Goal: Transaction & Acquisition: Download file/media

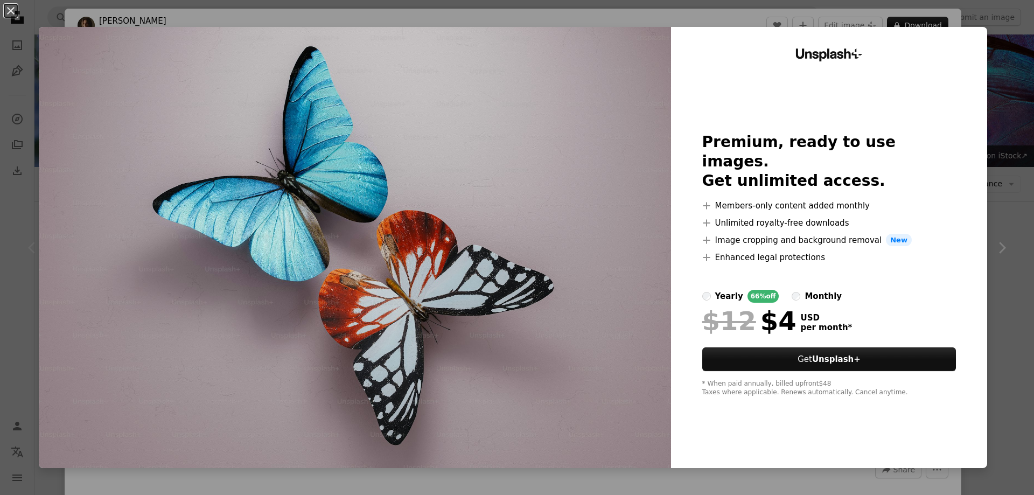
click at [602, 156] on img at bounding box center [355, 247] width 632 height 441
click at [498, 171] on img at bounding box center [355, 247] width 632 height 441
click at [11, 12] on button "An X shape" at bounding box center [10, 10] width 13 height 13
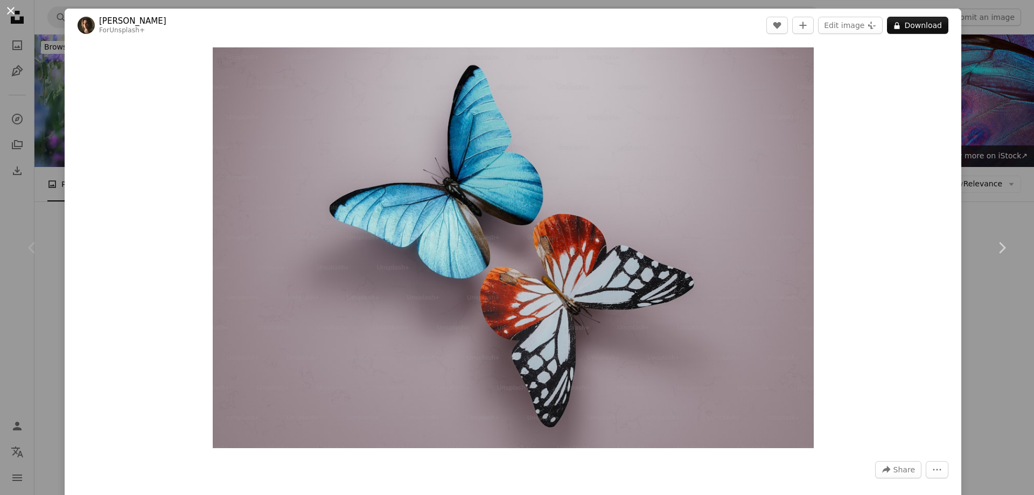
click at [10, 11] on button "An X shape" at bounding box center [10, 10] width 13 height 13
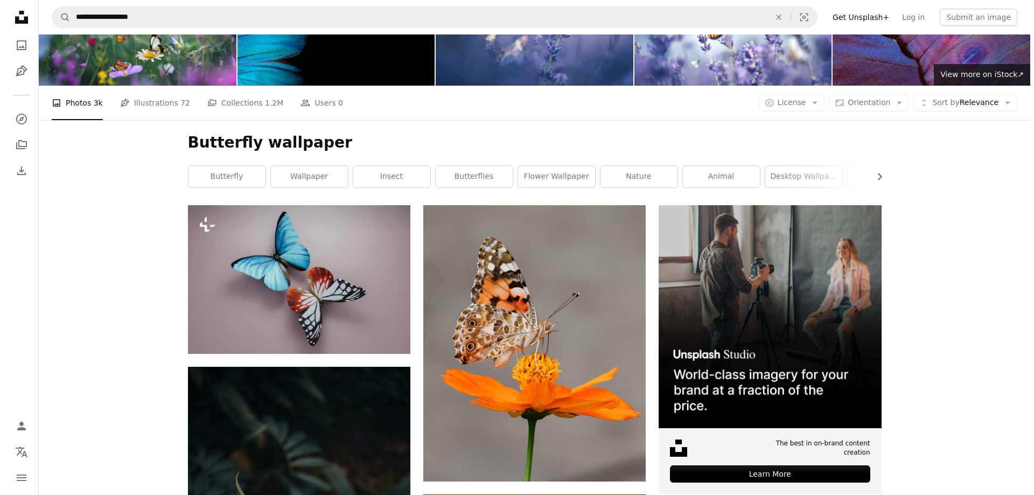
scroll to position [54, 0]
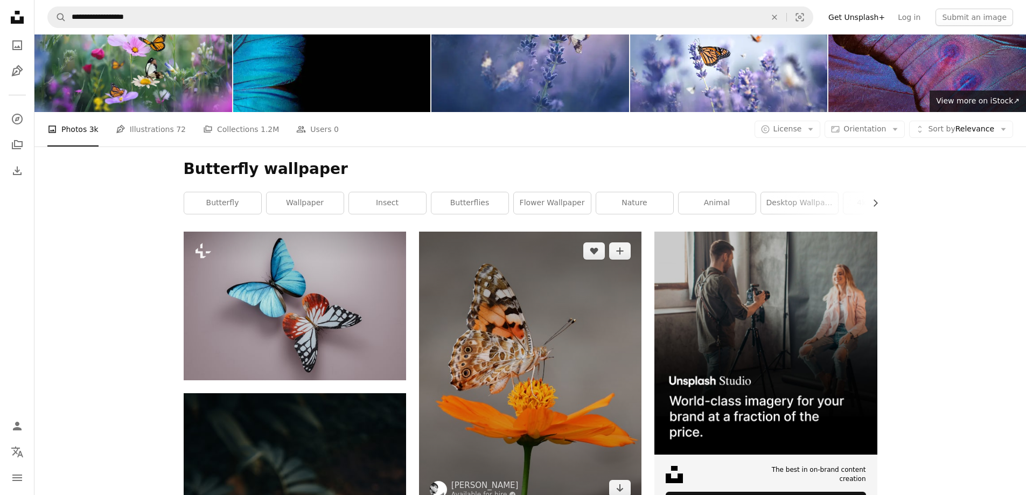
click at [499, 252] on img at bounding box center [530, 370] width 222 height 276
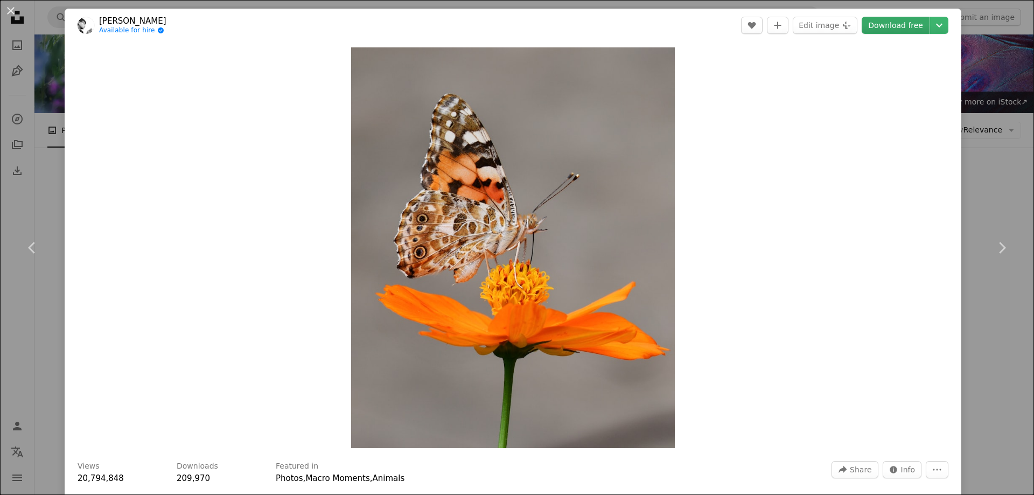
click at [896, 22] on link "Download free" at bounding box center [896, 25] width 68 height 17
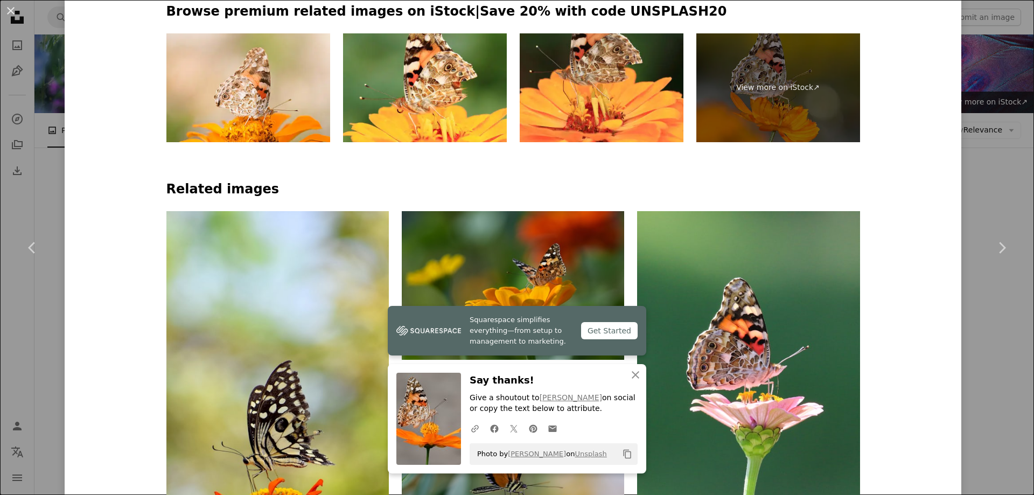
scroll to position [646, 0]
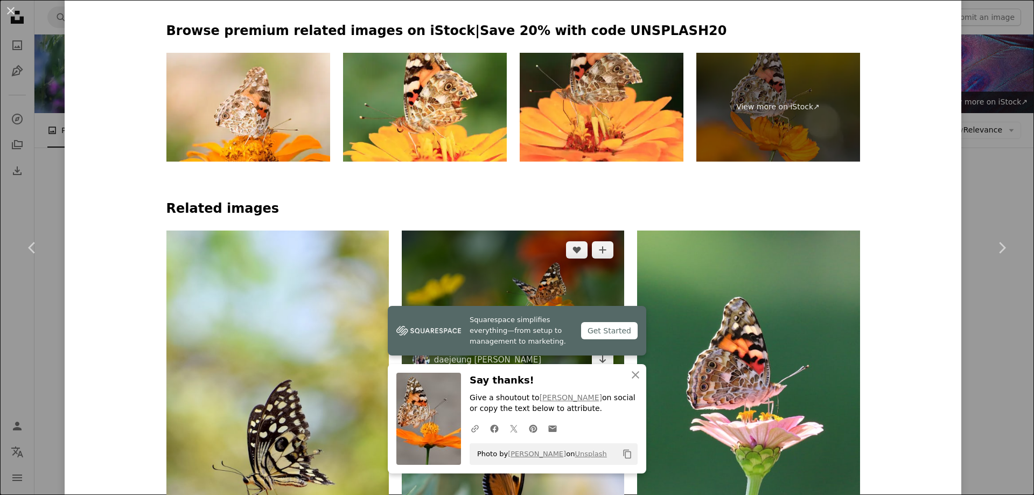
click at [517, 231] on img at bounding box center [513, 305] width 222 height 148
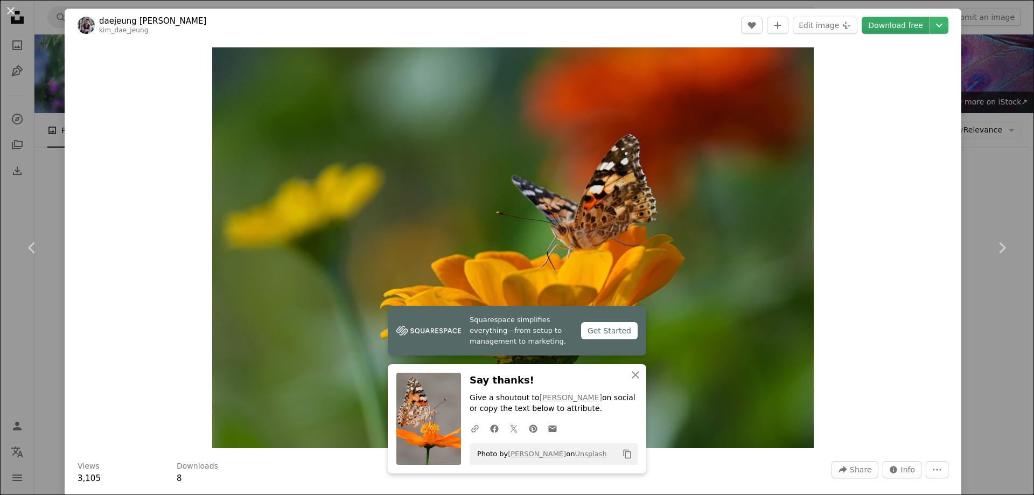
click at [889, 27] on link "Download free" at bounding box center [896, 25] width 68 height 17
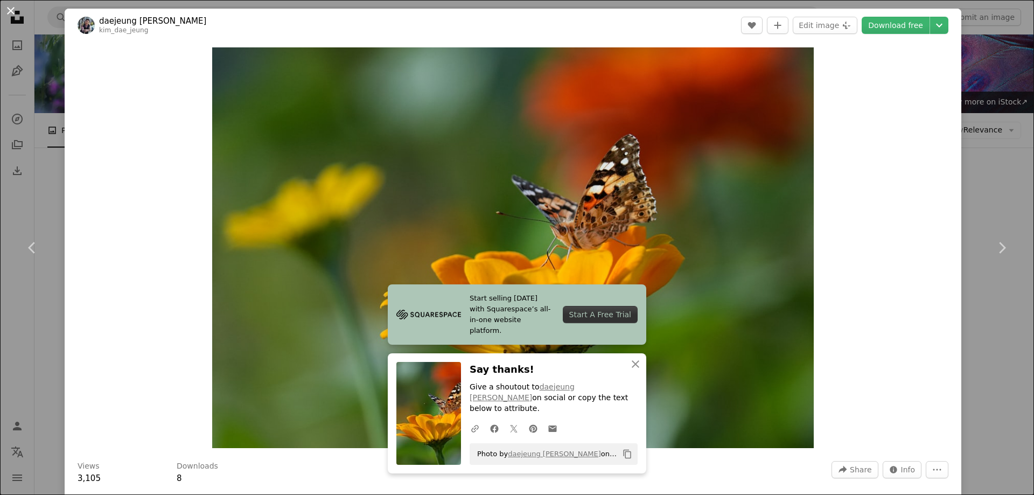
click at [9, 11] on button "An X shape" at bounding box center [10, 10] width 13 height 13
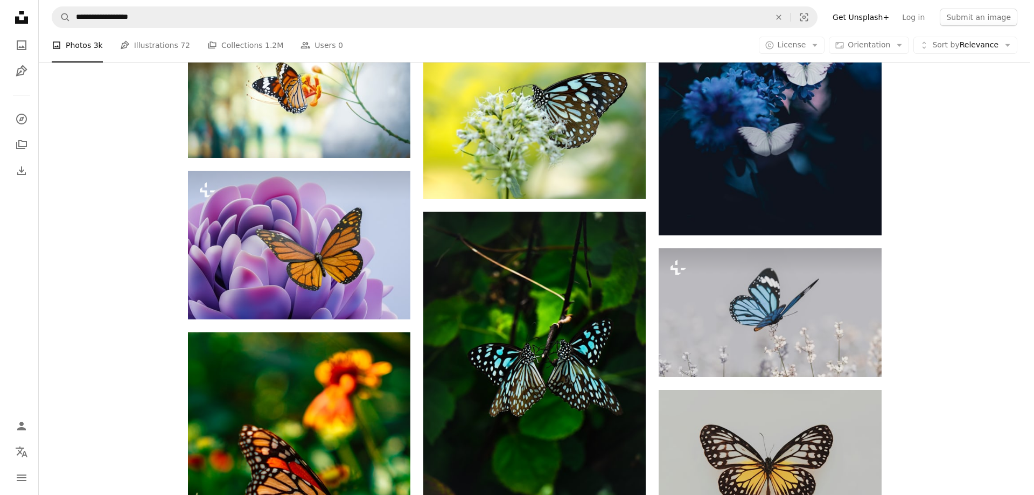
scroll to position [970, 0]
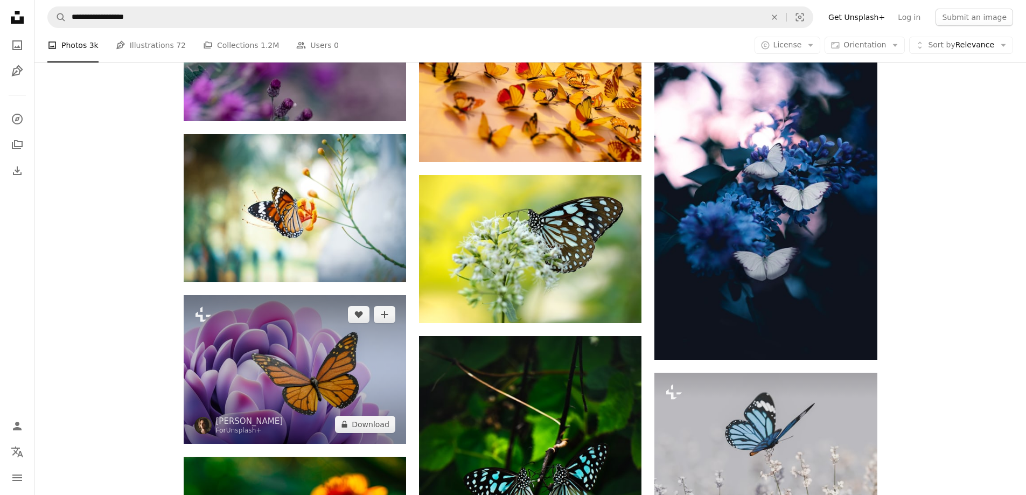
click at [336, 295] on img at bounding box center [295, 369] width 222 height 148
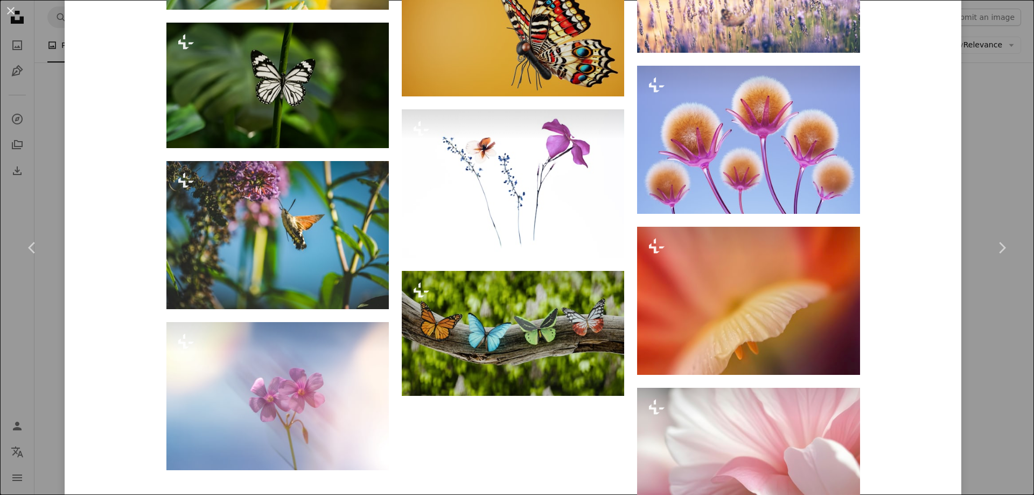
scroll to position [2742, 0]
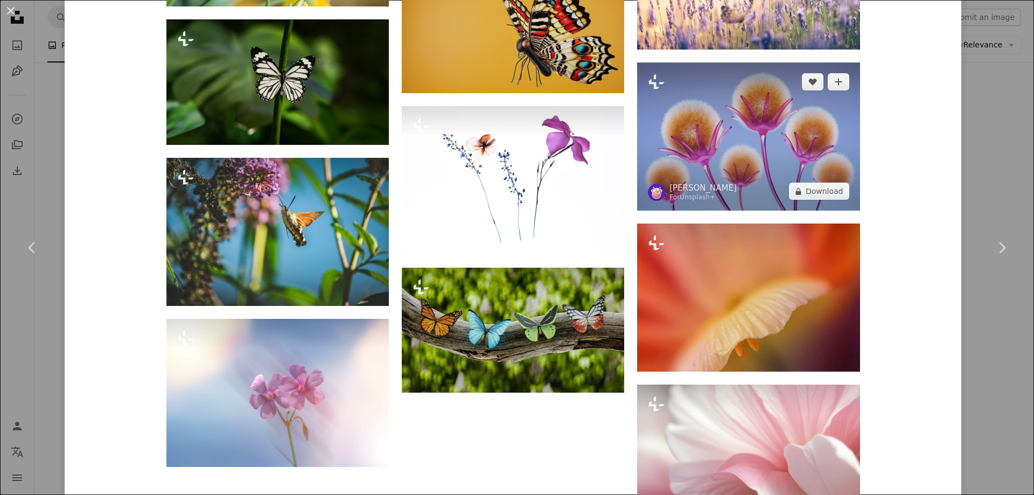
click at [699, 116] on img at bounding box center [748, 136] width 222 height 148
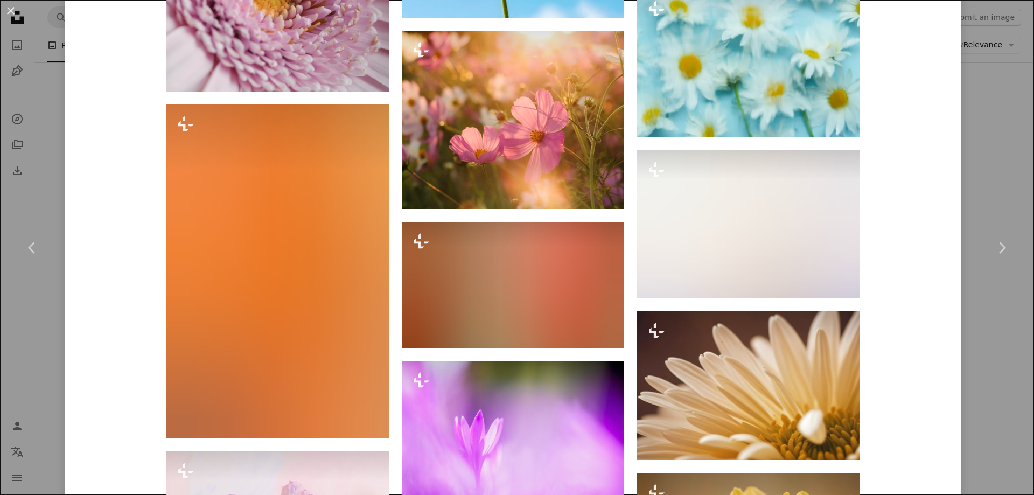
scroll to position [5163, 0]
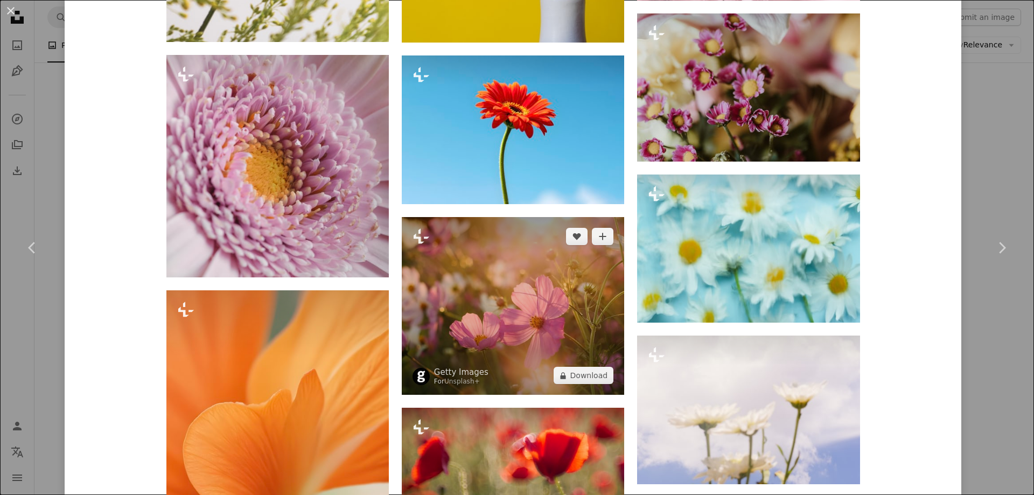
drag, startPoint x: 493, startPoint y: 289, endPoint x: 455, endPoint y: 315, distance: 46.9
click at [455, 315] on img at bounding box center [513, 306] width 222 height 178
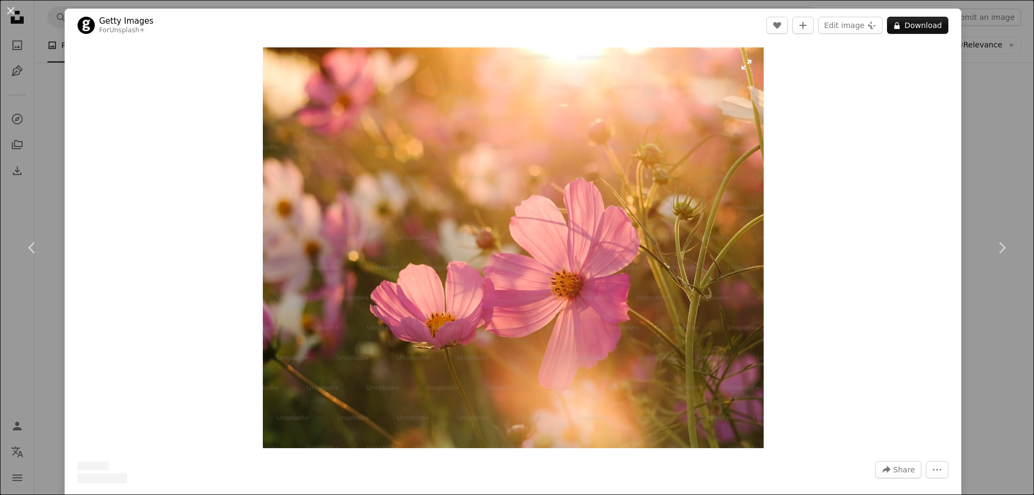
click at [457, 305] on img "Zoom in on this image" at bounding box center [513, 247] width 501 height 401
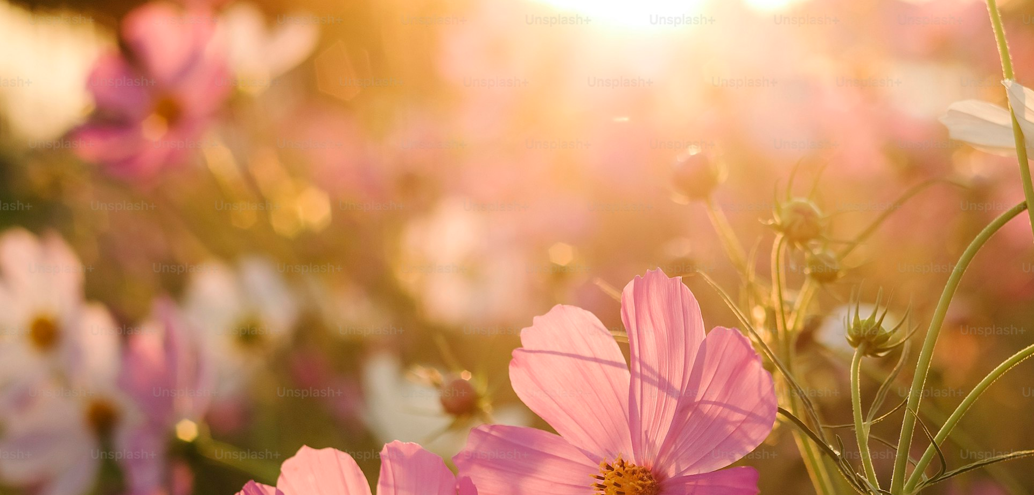
scroll to position [161, 0]
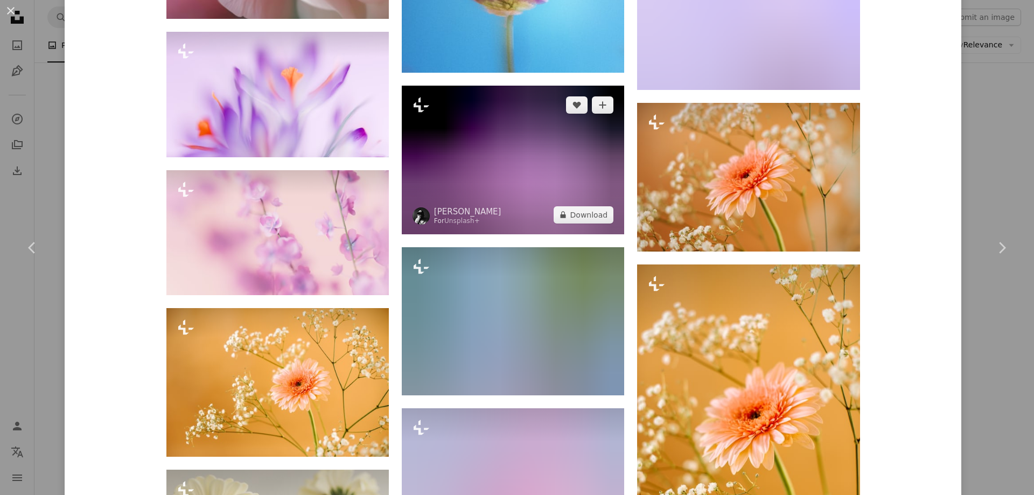
scroll to position [1454, 0]
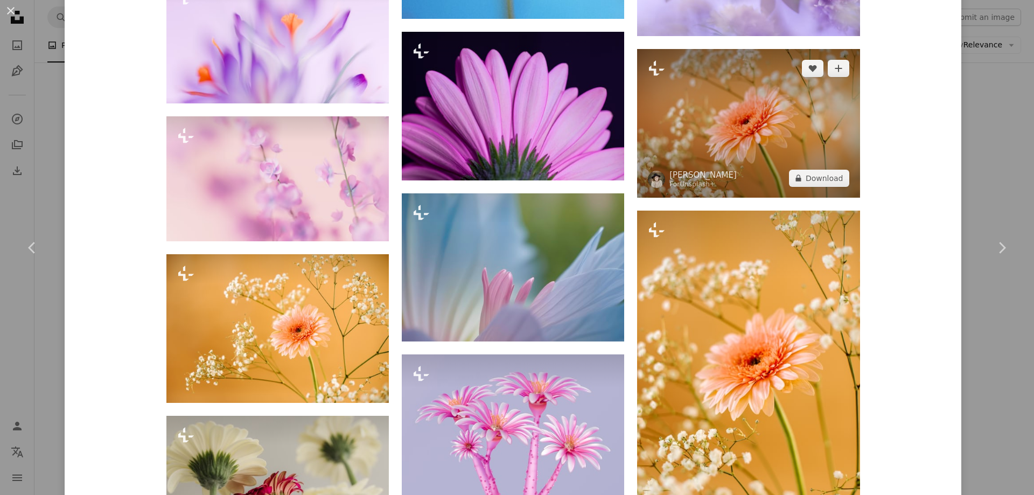
click at [754, 143] on img at bounding box center [748, 123] width 222 height 149
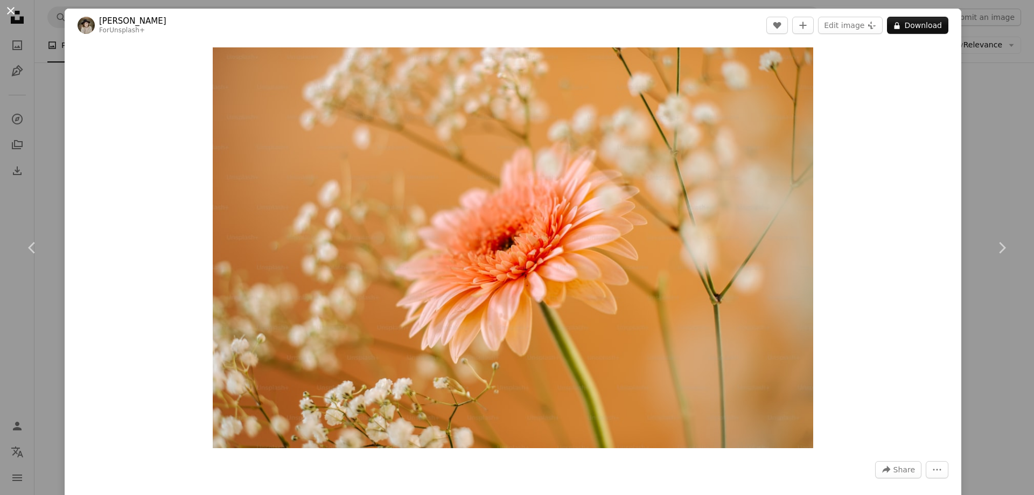
click at [16, 9] on button "An X shape" at bounding box center [10, 10] width 13 height 13
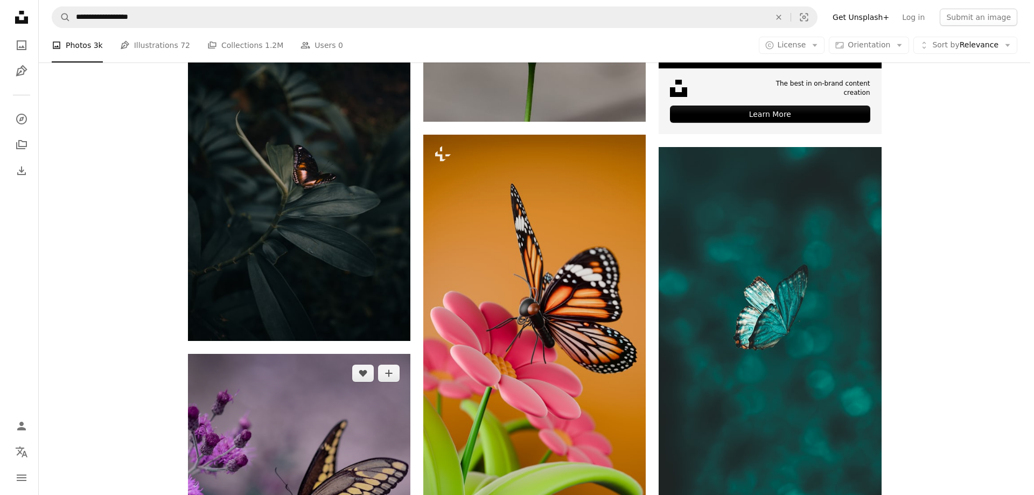
scroll to position [431, 0]
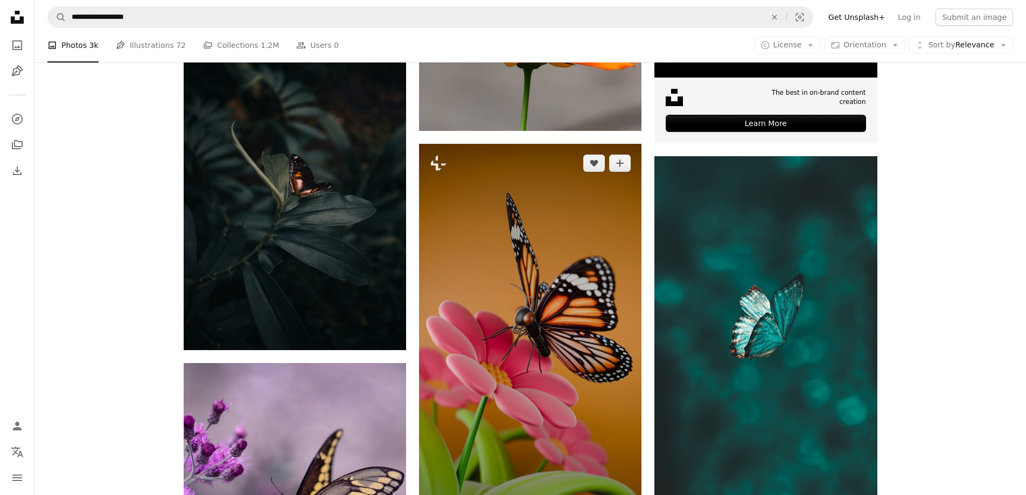
click at [508, 282] on img at bounding box center [530, 342] width 222 height 396
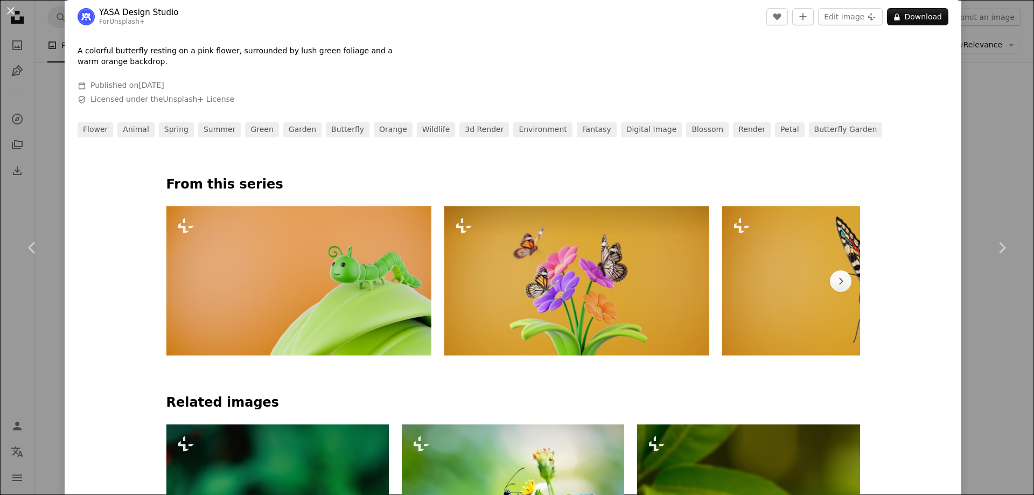
scroll to position [431, 0]
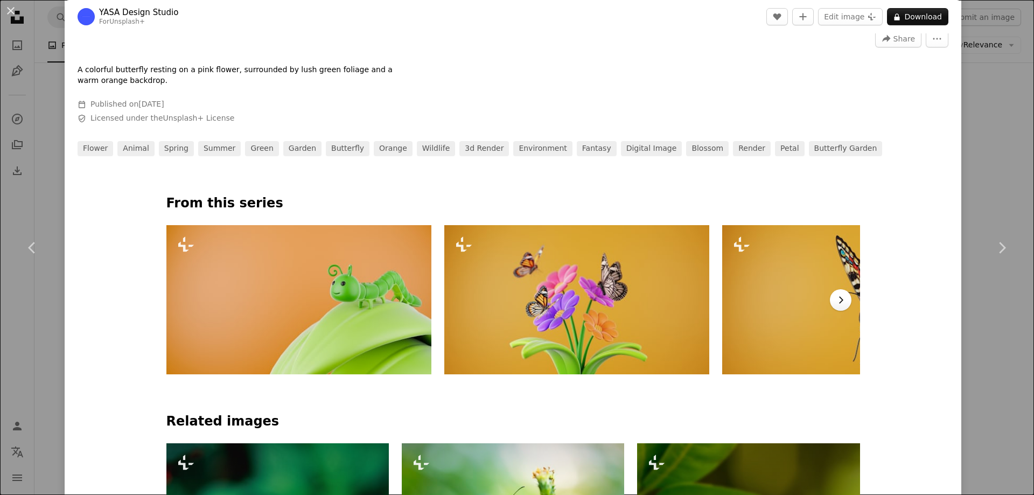
click at [837, 297] on icon "Chevron right" at bounding box center [840, 300] width 11 height 11
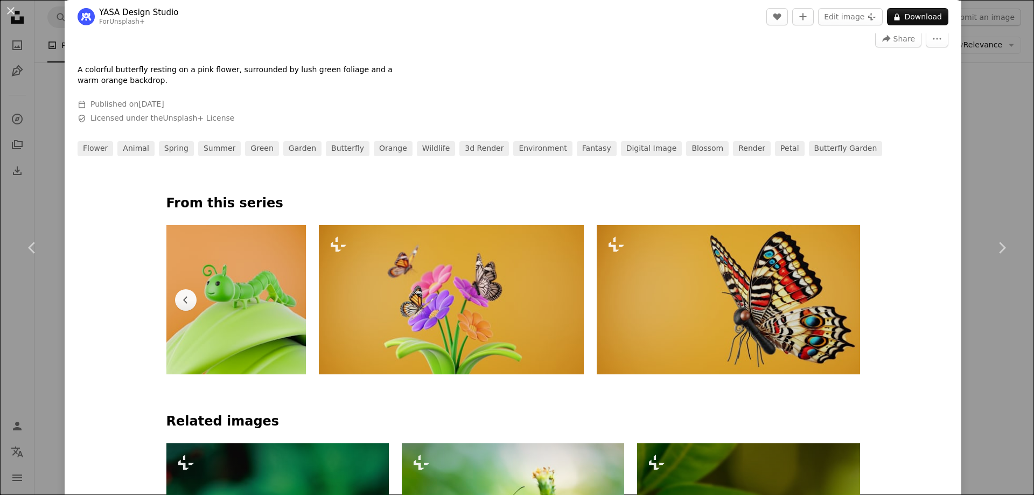
scroll to position [0, 128]
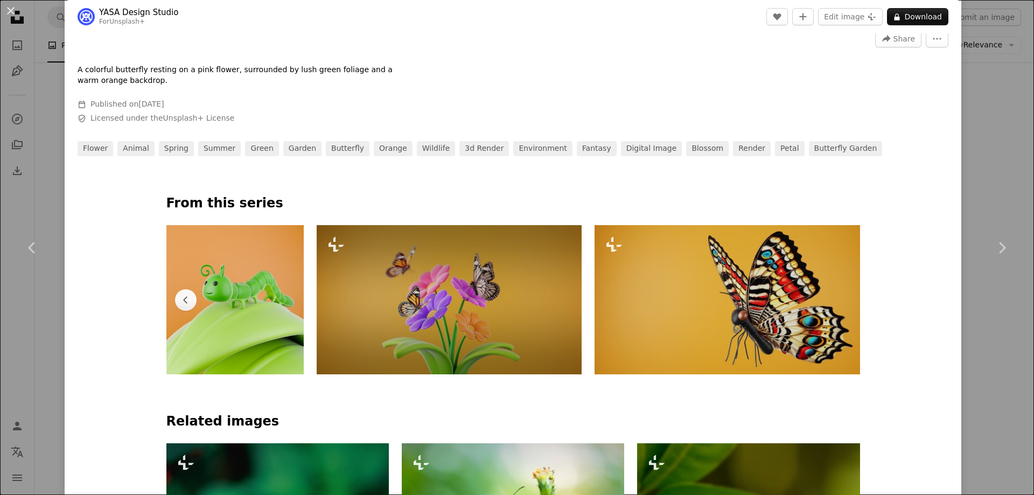
click at [520, 316] on img at bounding box center [449, 299] width 265 height 149
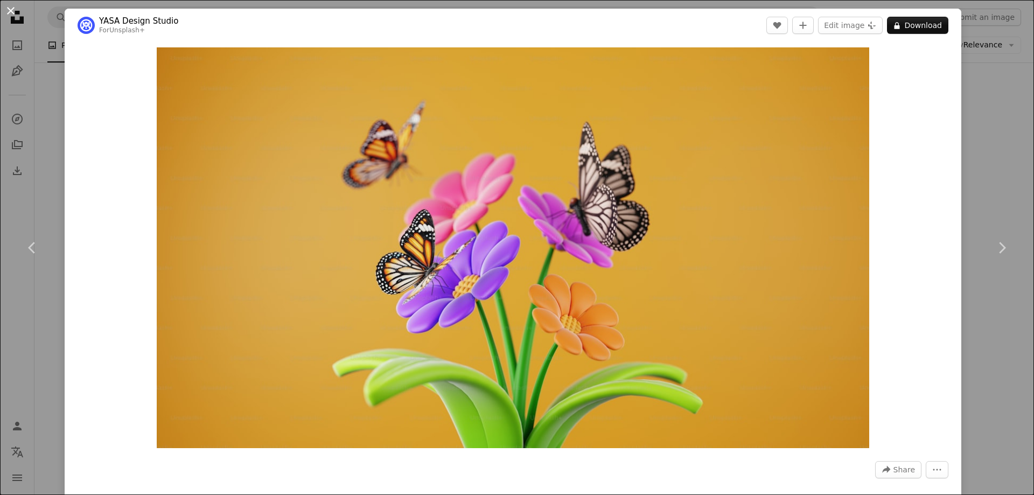
click at [12, 14] on button "An X shape" at bounding box center [10, 10] width 13 height 13
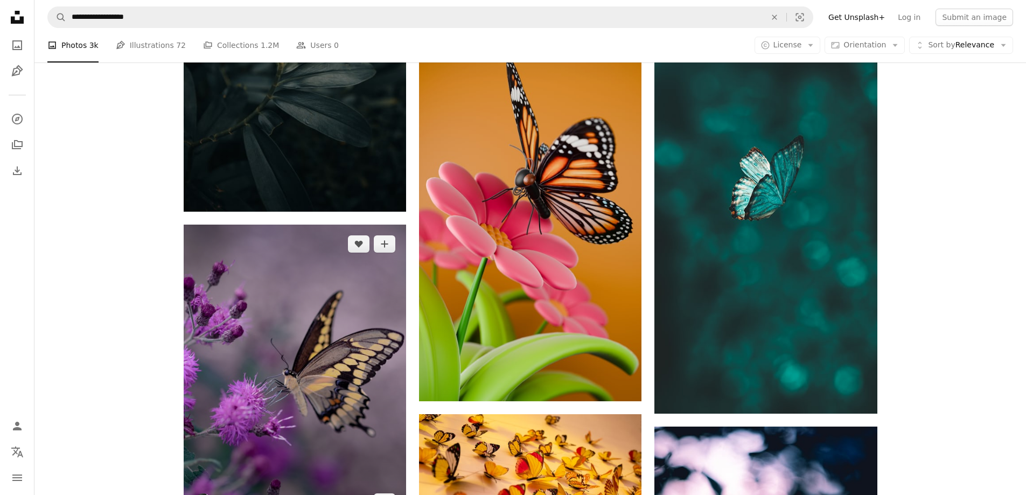
scroll to position [592, 0]
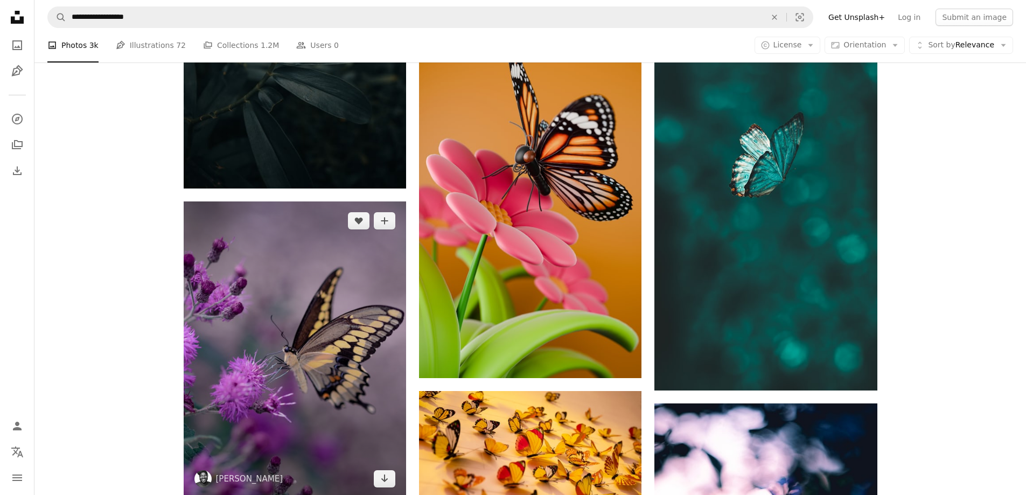
click at [319, 234] on img at bounding box center [295, 349] width 222 height 297
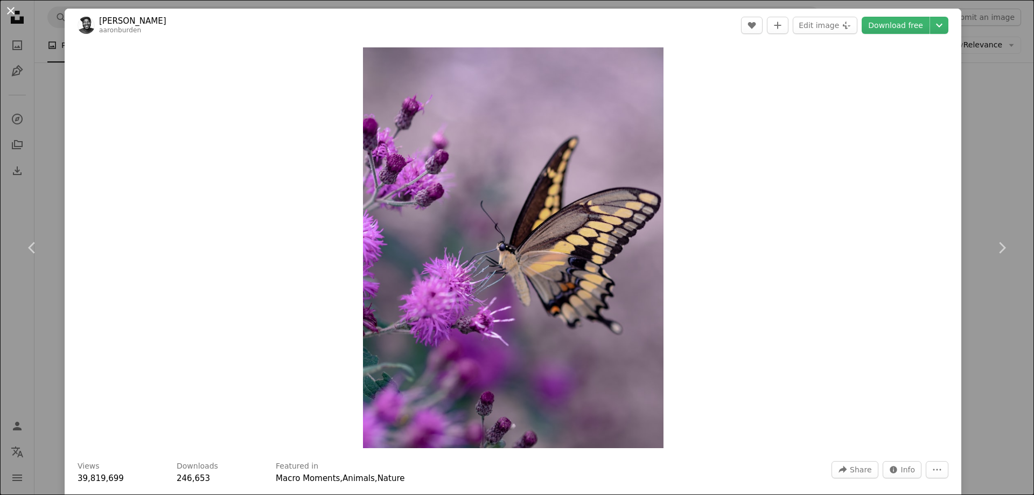
click at [17, 11] on button "An X shape" at bounding box center [10, 10] width 13 height 13
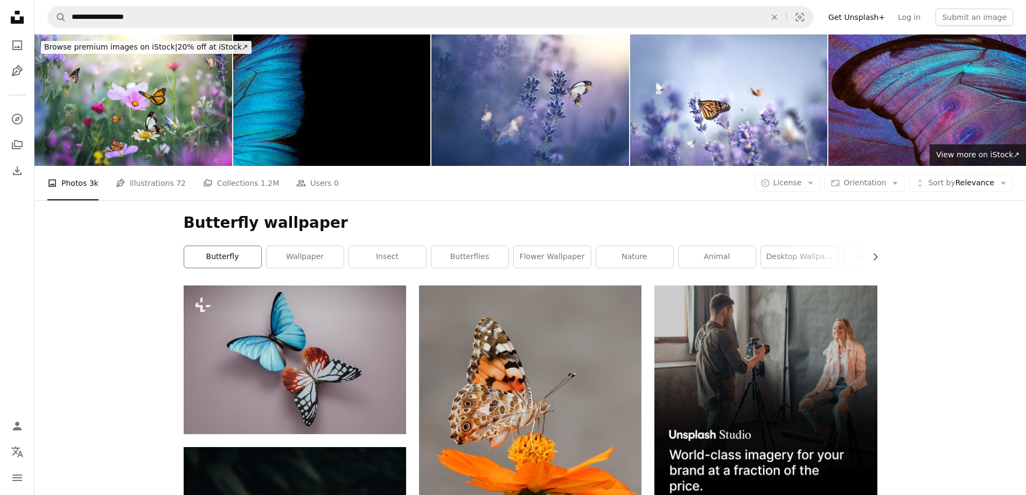
click at [236, 246] on link "butterfly" at bounding box center [222, 257] width 77 height 22
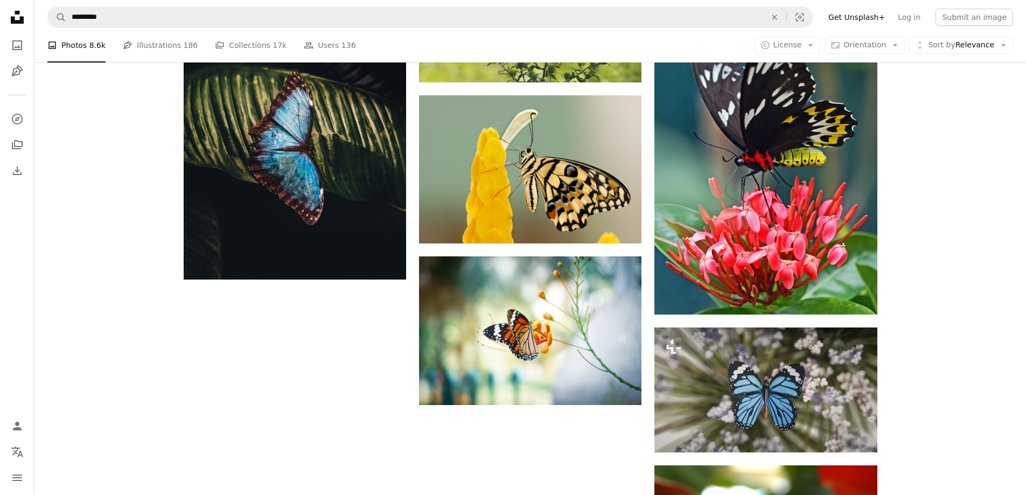
scroll to position [1508, 0]
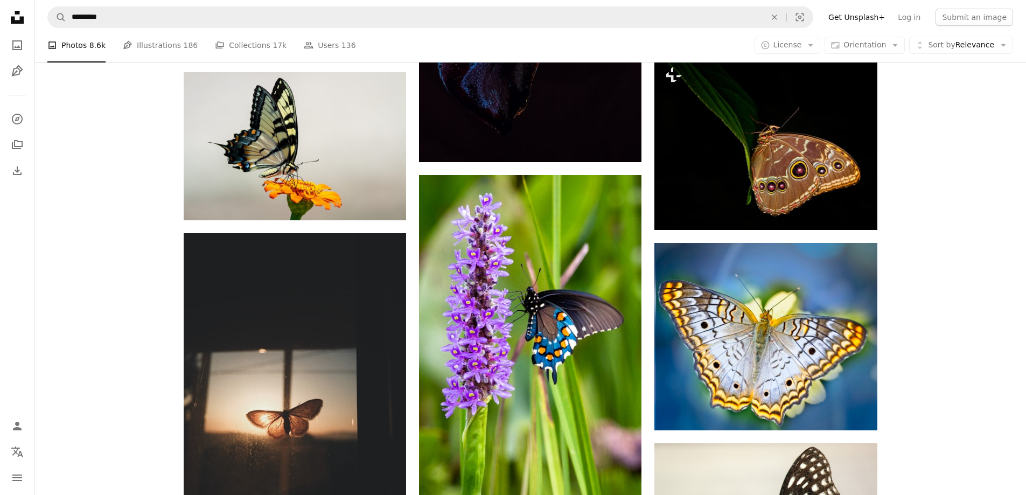
scroll to position [5494, 0]
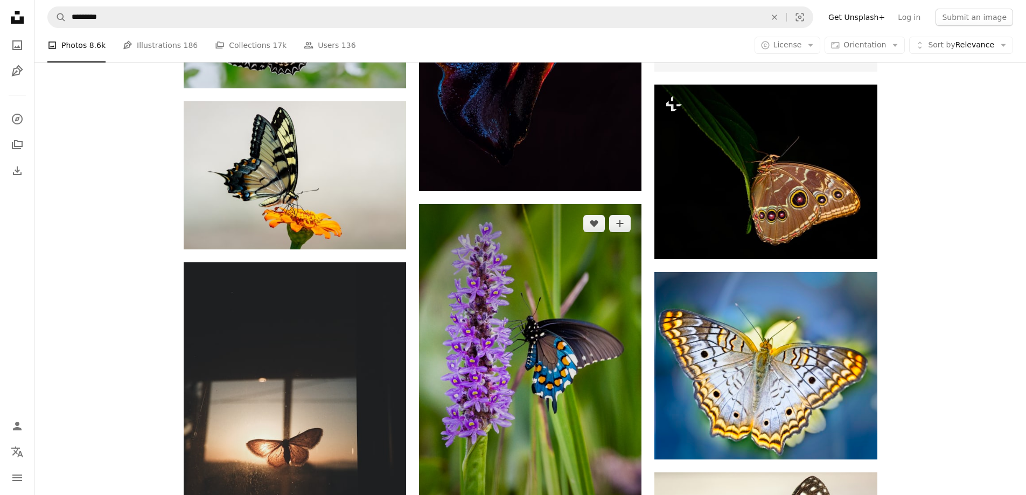
click at [534, 274] on img at bounding box center [530, 371] width 222 height 334
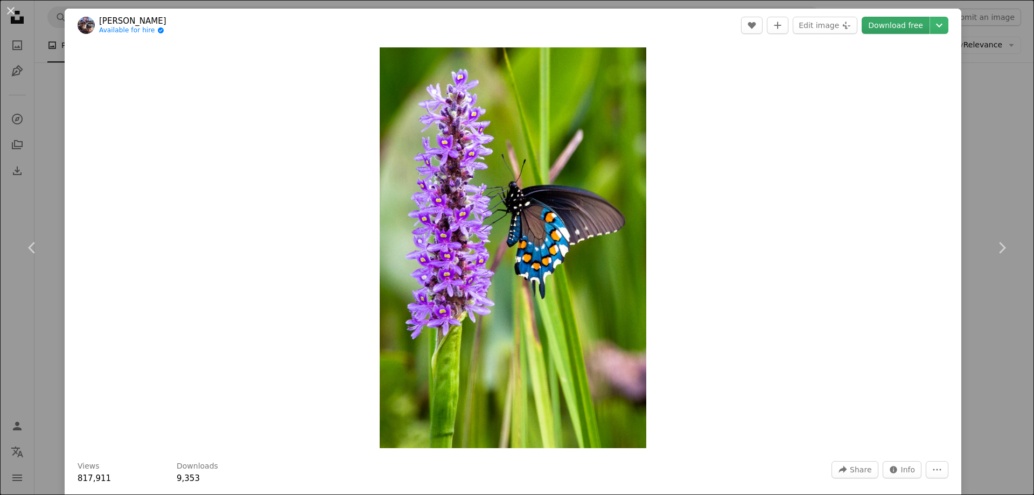
click at [875, 24] on link "Download free" at bounding box center [896, 25] width 68 height 17
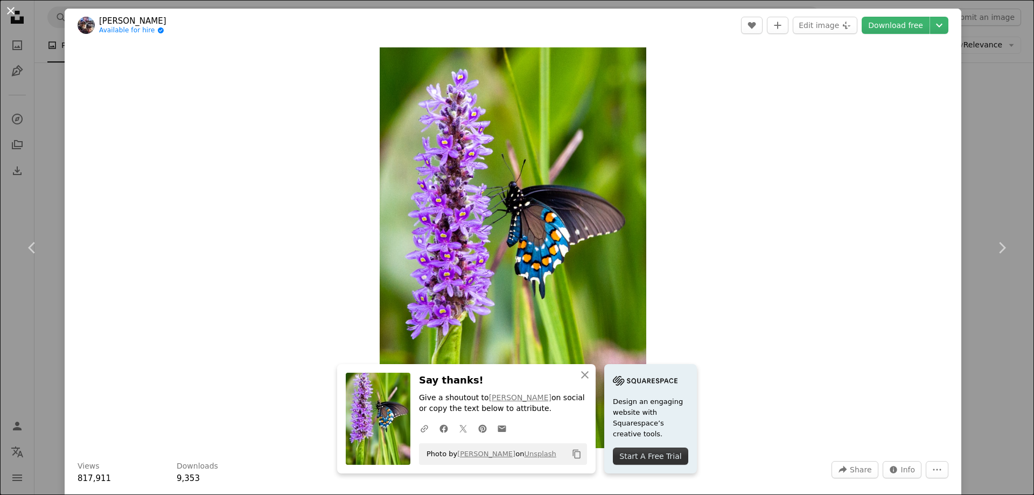
click at [8, 7] on button "An X shape" at bounding box center [10, 10] width 13 height 13
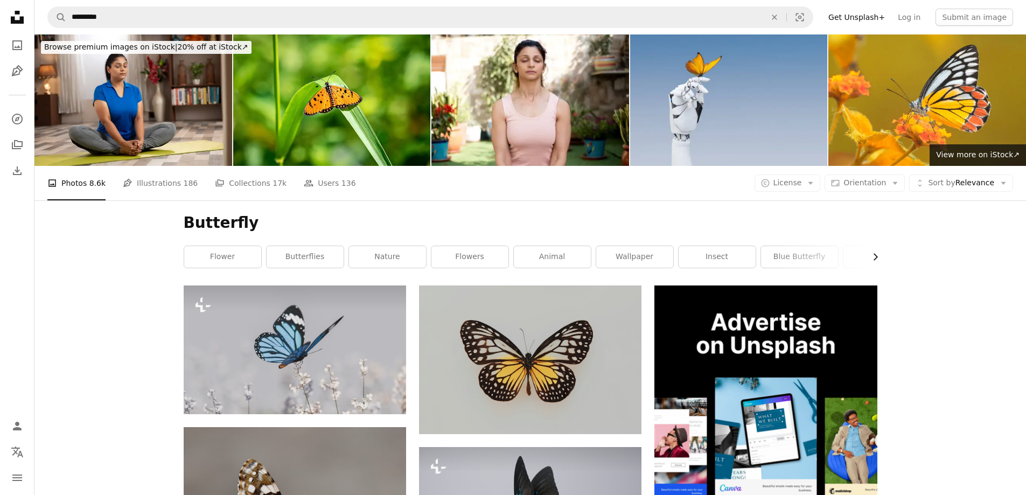
click at [874, 252] on icon "Chevron right" at bounding box center [875, 257] width 11 height 11
click at [874, 246] on link "butterfly flying" at bounding box center [838, 257] width 77 height 22
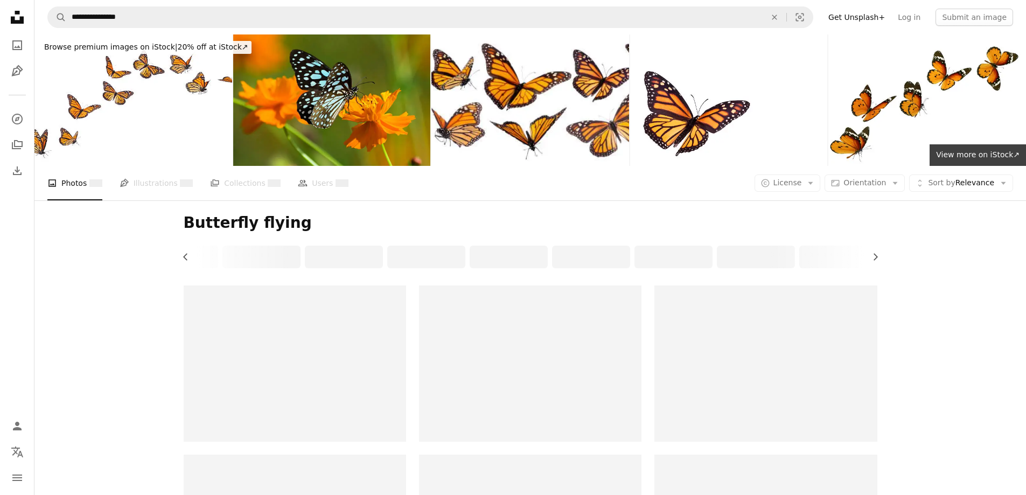
scroll to position [0, 208]
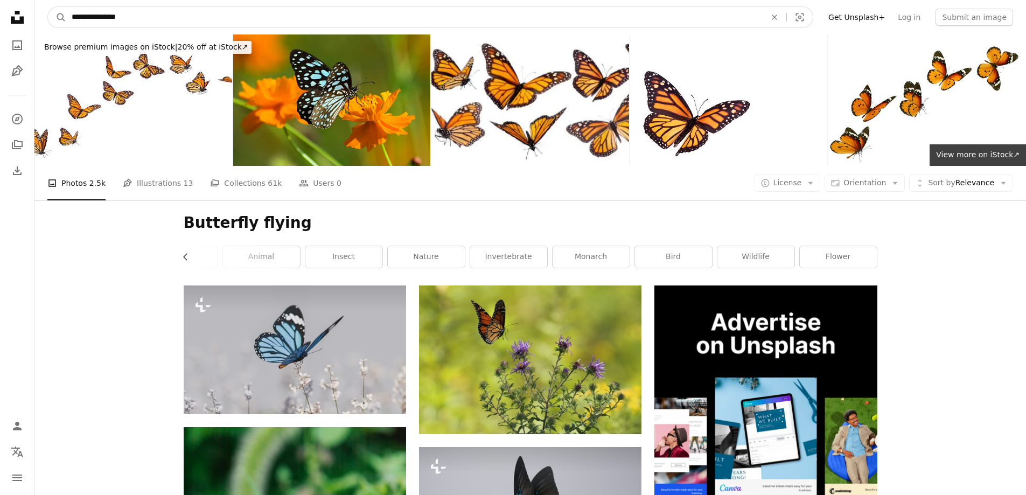
drag, startPoint x: 121, startPoint y: 15, endPoint x: 66, endPoint y: 25, distance: 55.8
click at [66, 25] on input "**********" at bounding box center [414, 17] width 696 height 20
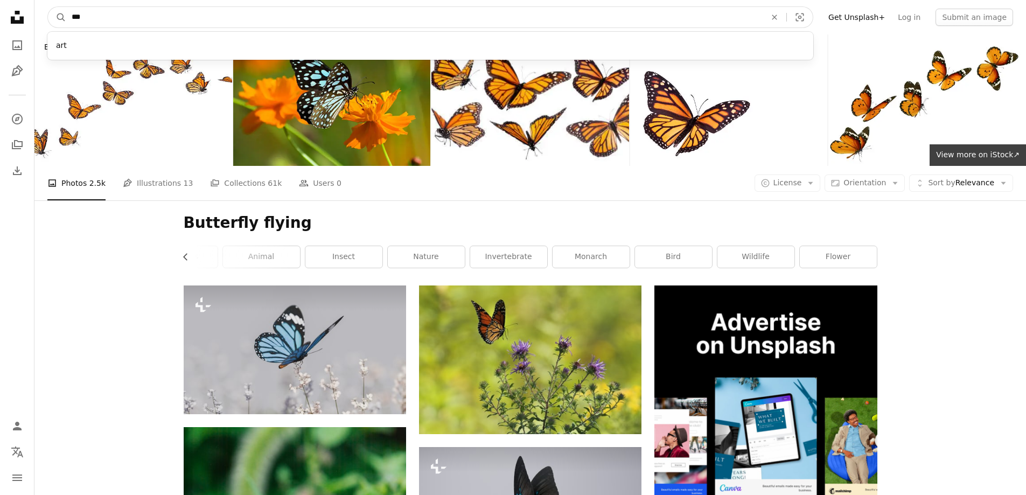
type input "***"
click at [48, 7] on button "A magnifying glass" at bounding box center [57, 17] width 18 height 20
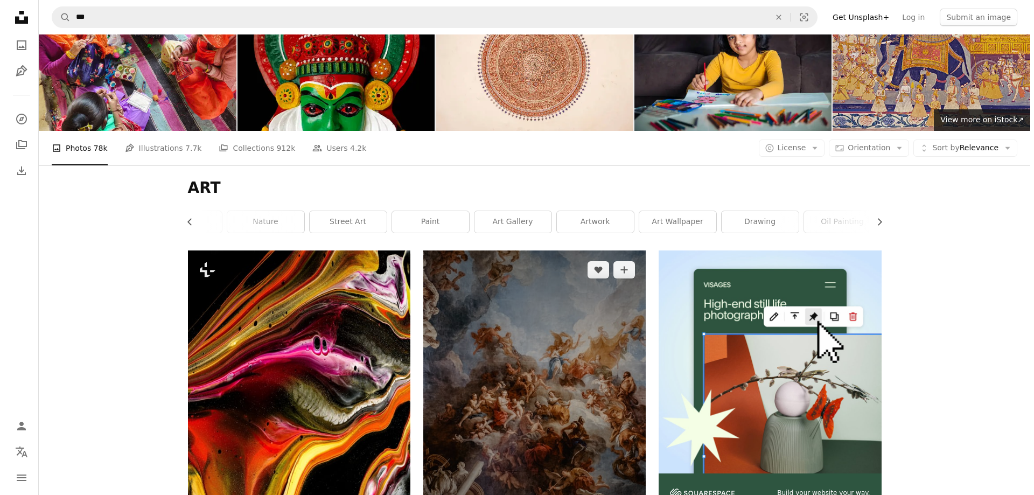
scroll to position [54, 0]
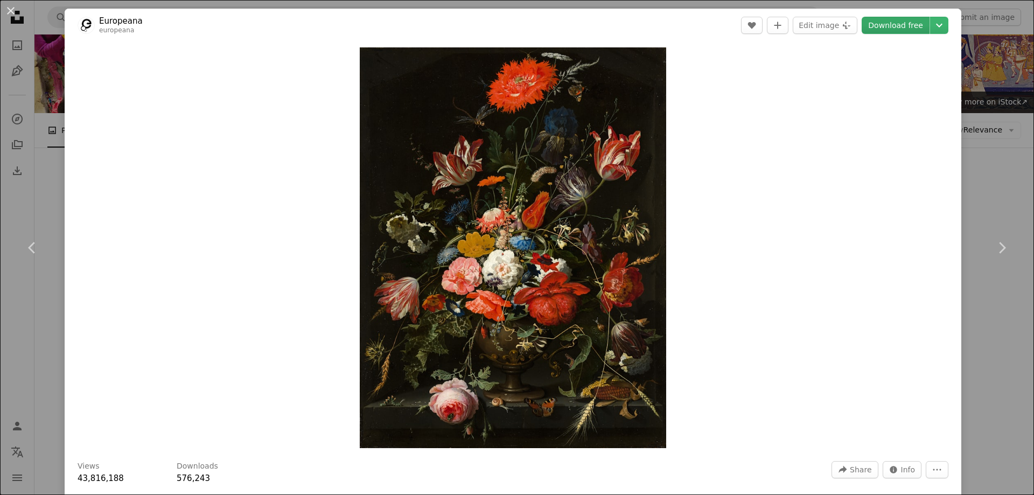
click at [878, 27] on link "Download free" at bounding box center [896, 25] width 68 height 17
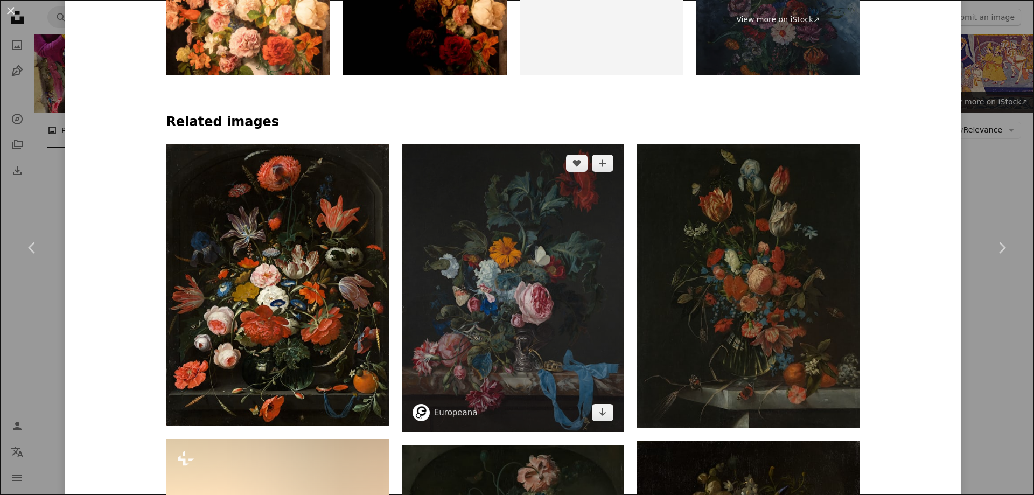
scroll to position [754, 0]
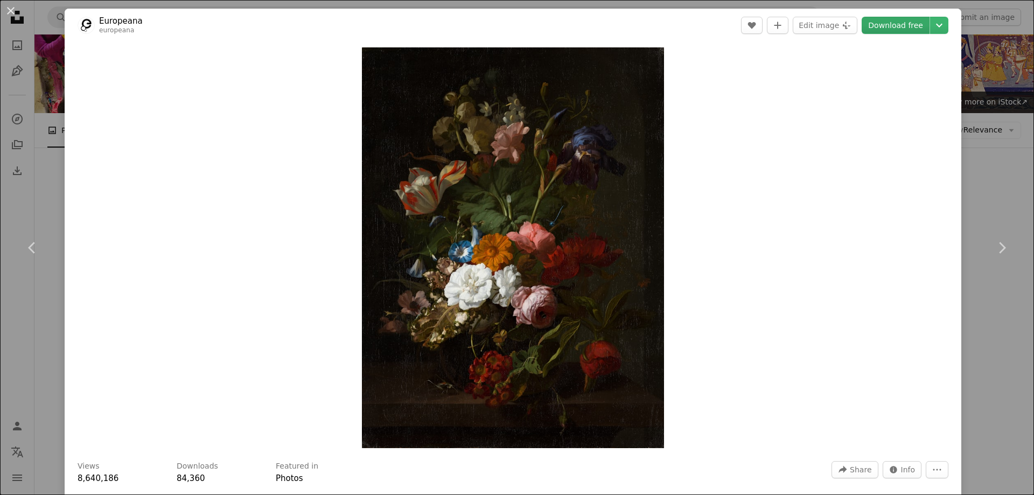
click at [883, 26] on link "Download free" at bounding box center [896, 25] width 68 height 17
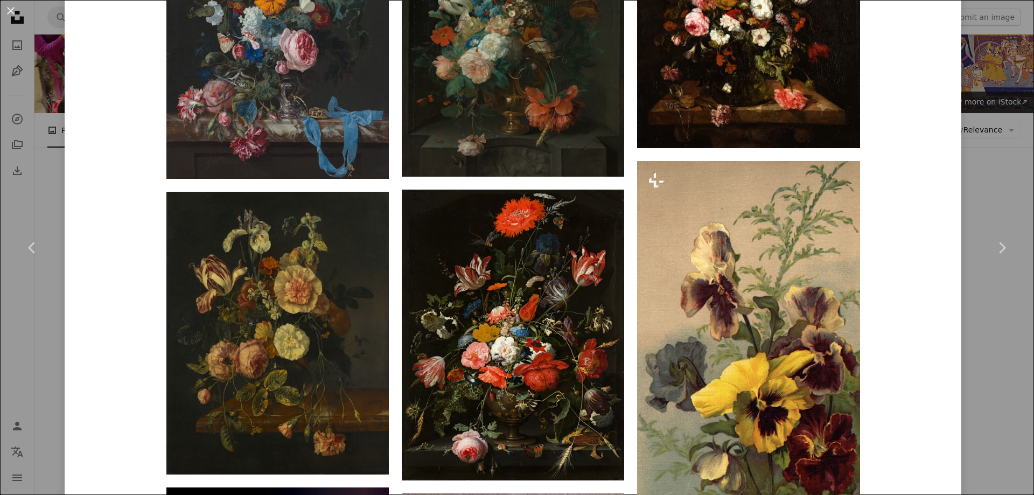
scroll to position [916, 0]
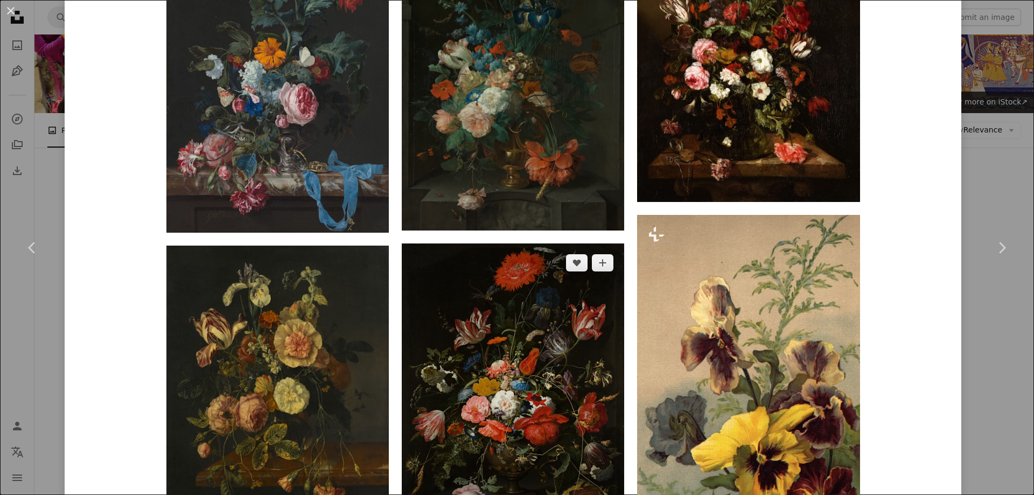
click at [533, 243] on img at bounding box center [513, 388] width 222 height 291
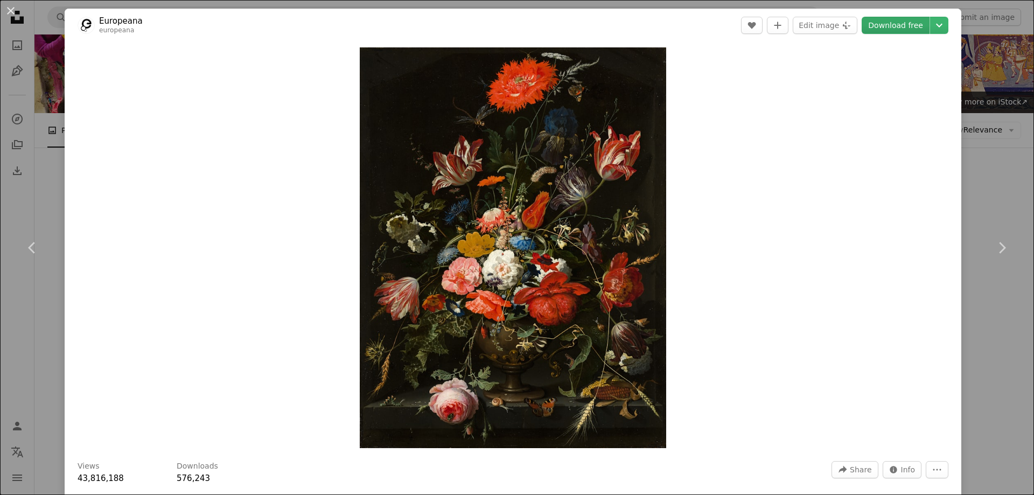
click at [878, 26] on link "Download free" at bounding box center [896, 25] width 68 height 17
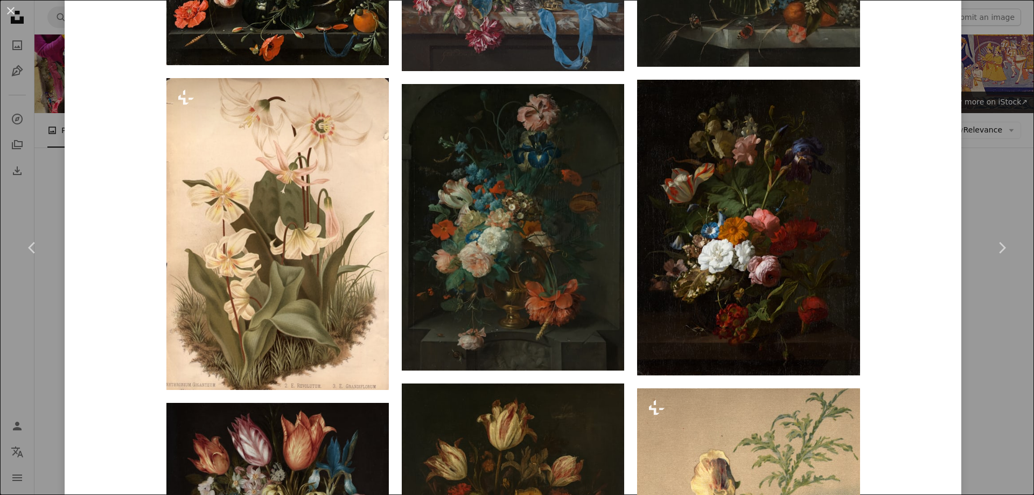
scroll to position [1023, 0]
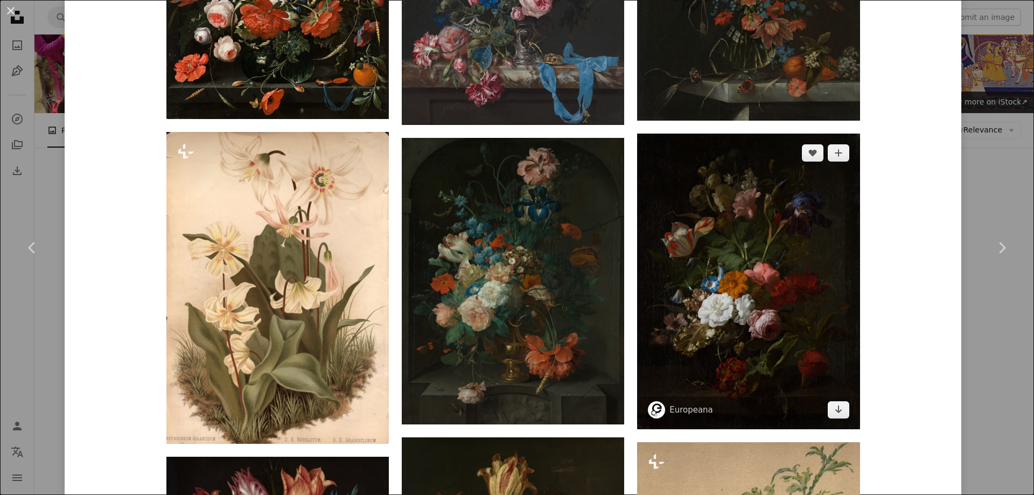
click at [726, 180] on img at bounding box center [748, 282] width 222 height 296
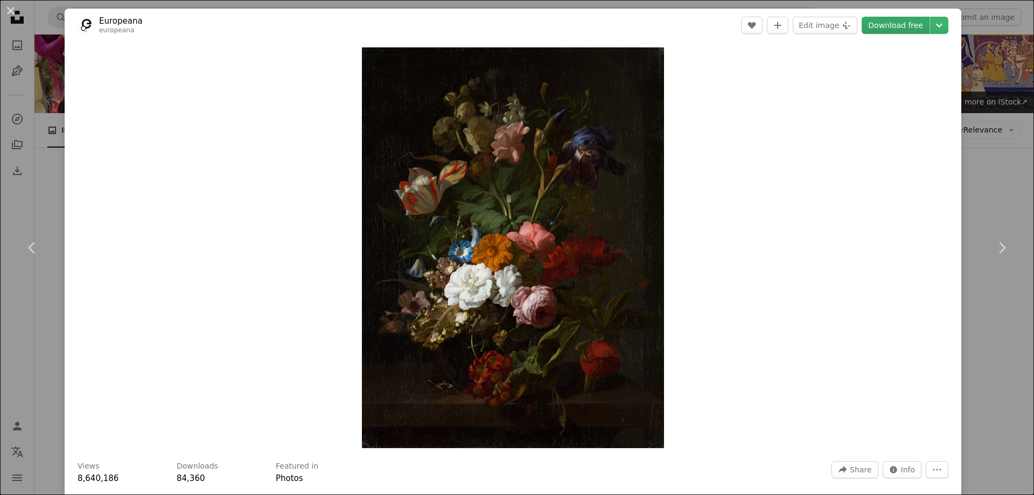
click at [874, 26] on link "Download free" at bounding box center [896, 25] width 68 height 17
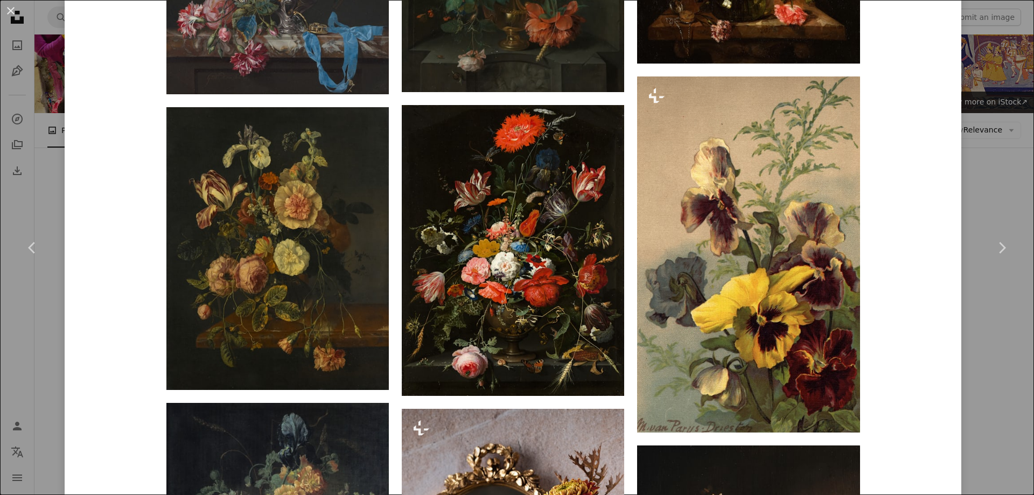
scroll to position [1185, 0]
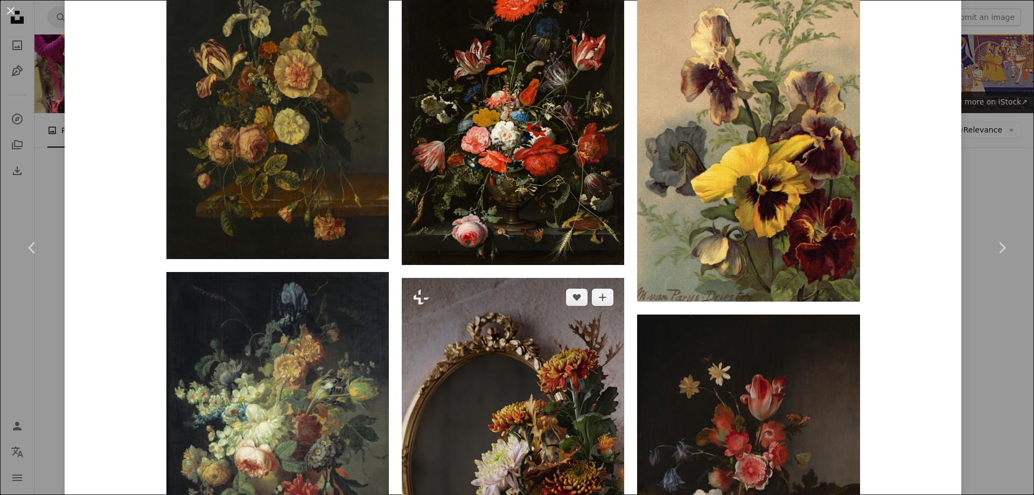
click at [570, 278] on img at bounding box center [513, 445] width 222 height 334
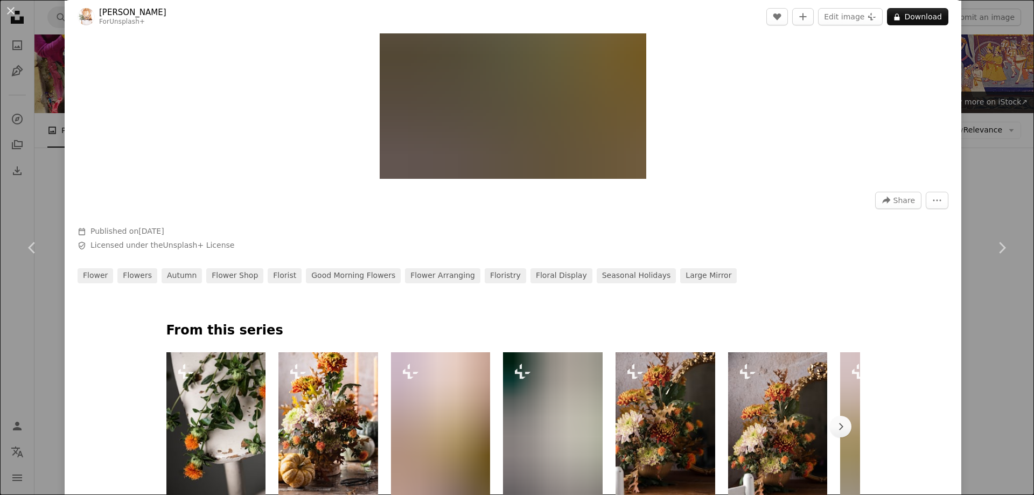
scroll to position [539, 0]
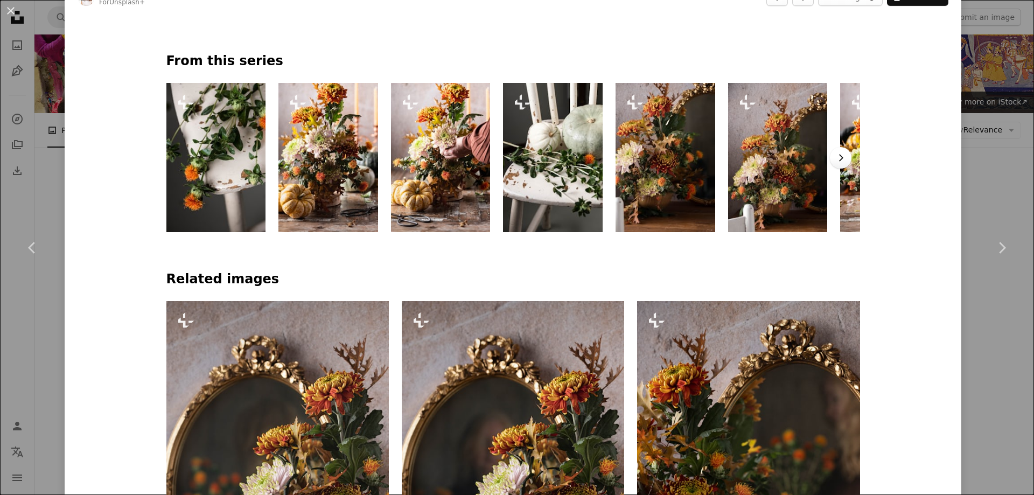
click at [842, 157] on button "Chevron right" at bounding box center [841, 158] width 22 height 22
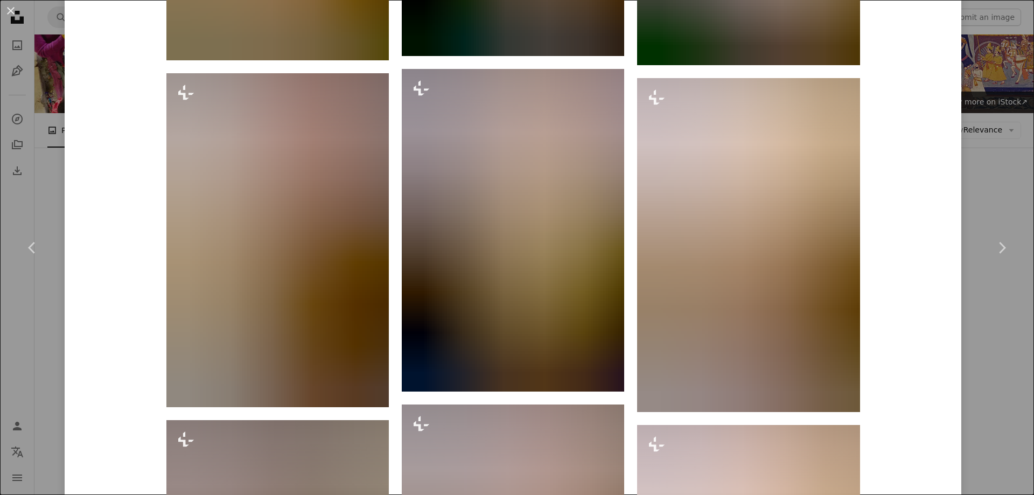
scroll to position [2478, 0]
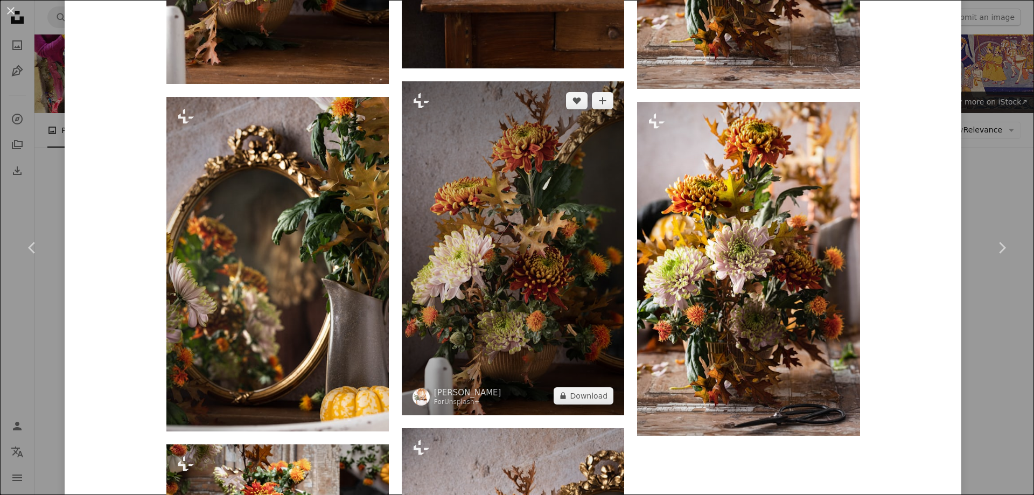
click at [514, 297] on img at bounding box center [513, 248] width 222 height 334
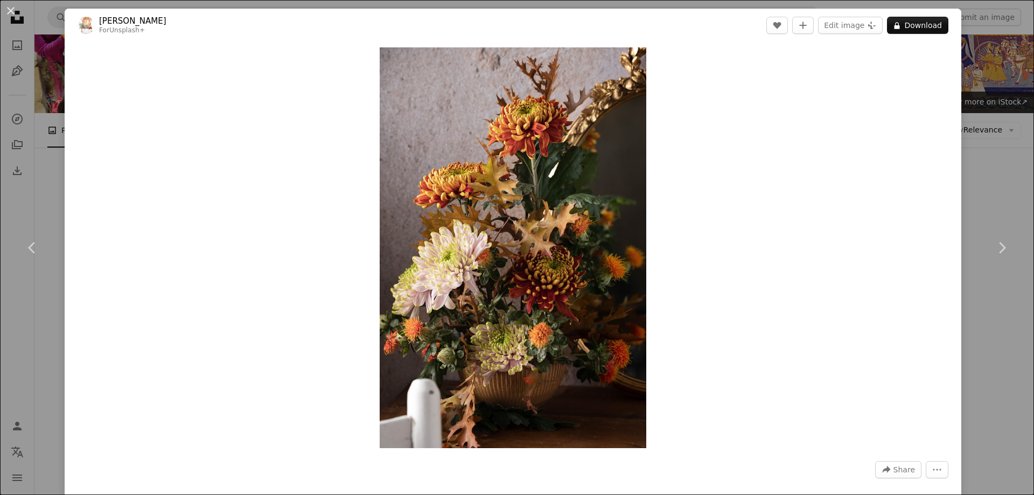
drag, startPoint x: 538, startPoint y: 214, endPoint x: 833, endPoint y: 87, distance: 321.4
click at [833, 87] on div "Zoom in" at bounding box center [513, 248] width 897 height 412
click at [14, 11] on button "An X shape" at bounding box center [10, 10] width 13 height 13
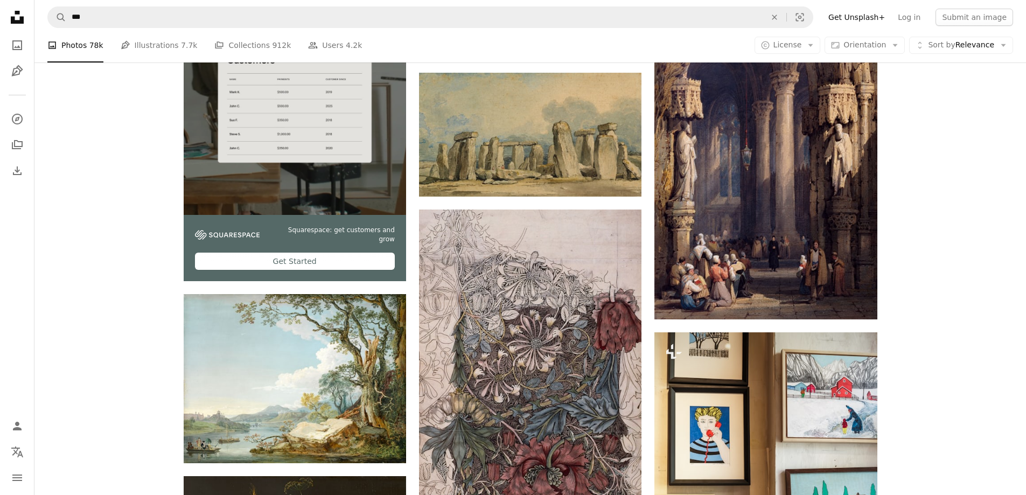
scroll to position [3286, 0]
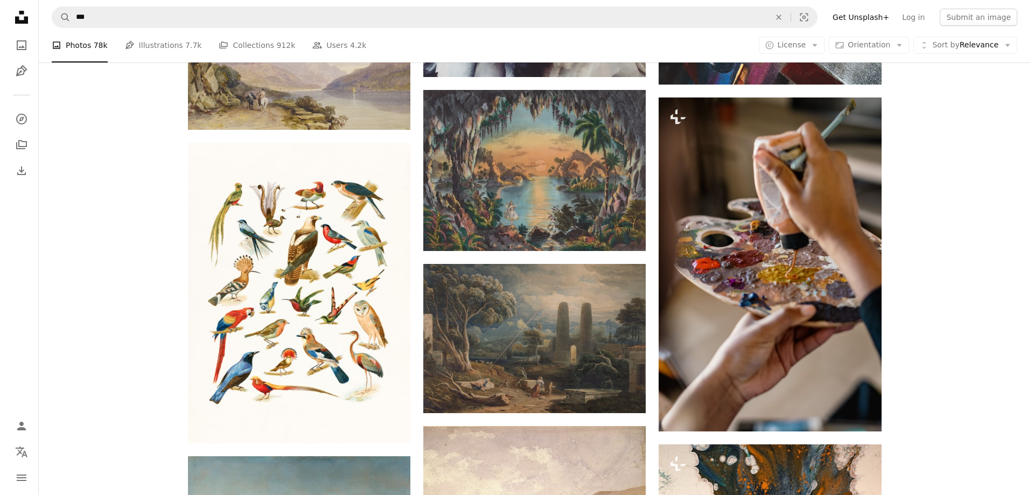
scroll to position [6463, 0]
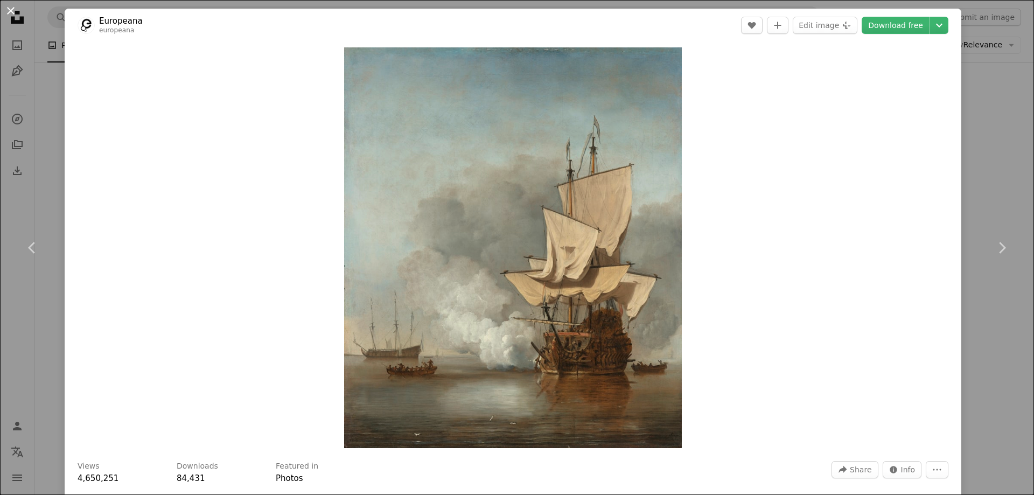
click at [14, 5] on button "An X shape" at bounding box center [10, 10] width 13 height 13
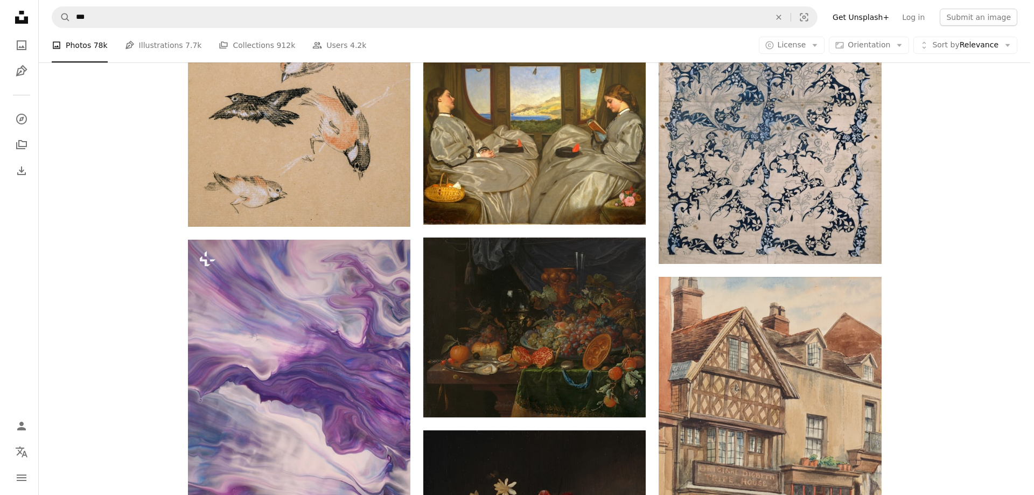
scroll to position [20790, 0]
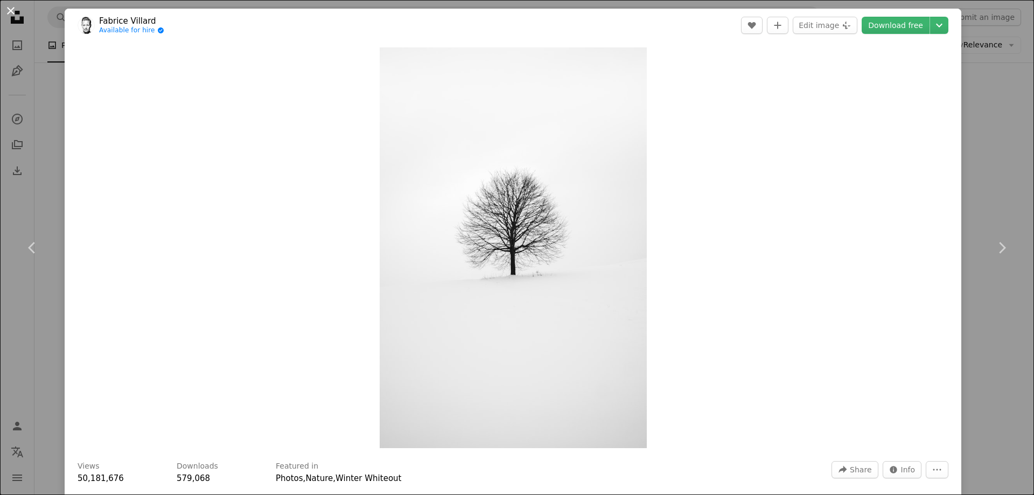
click at [9, 9] on button "An X shape" at bounding box center [10, 10] width 13 height 13
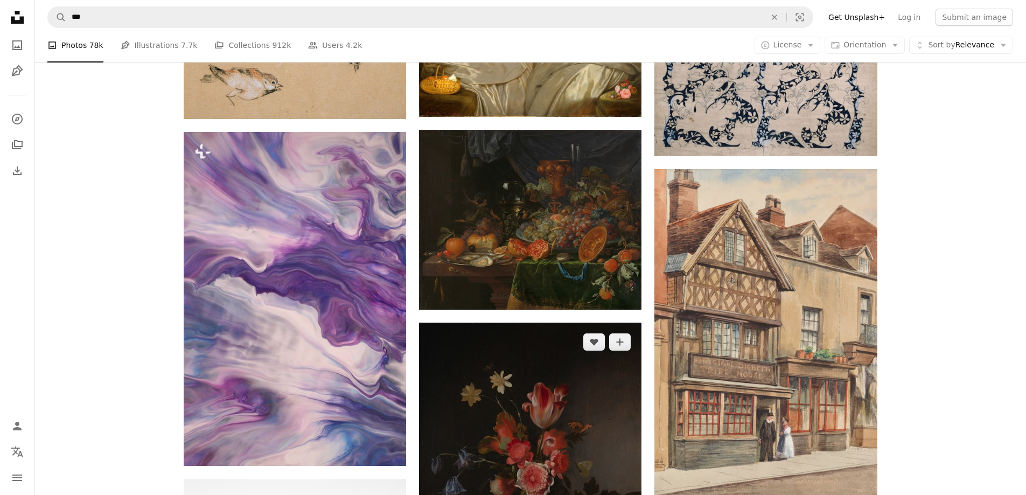
click at [494, 323] on img at bounding box center [530, 451] width 222 height 256
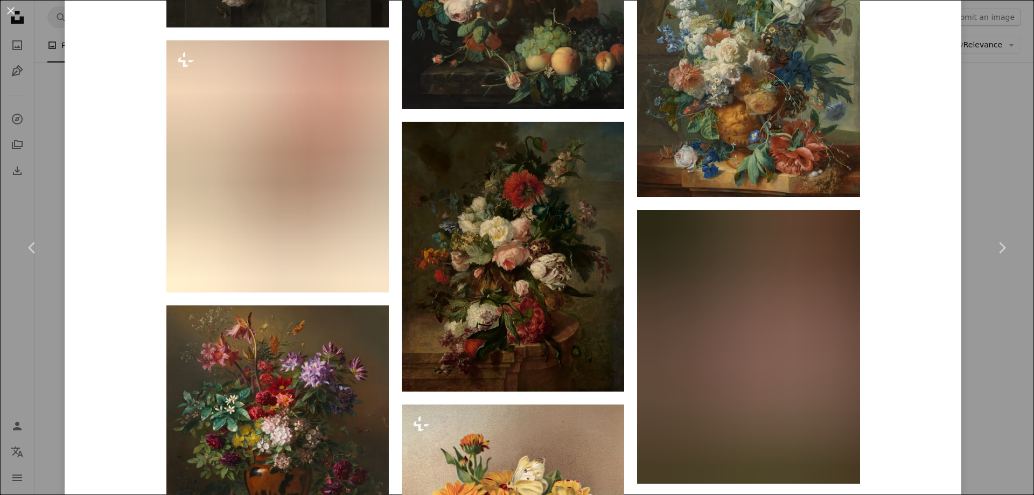
scroll to position [3447, 0]
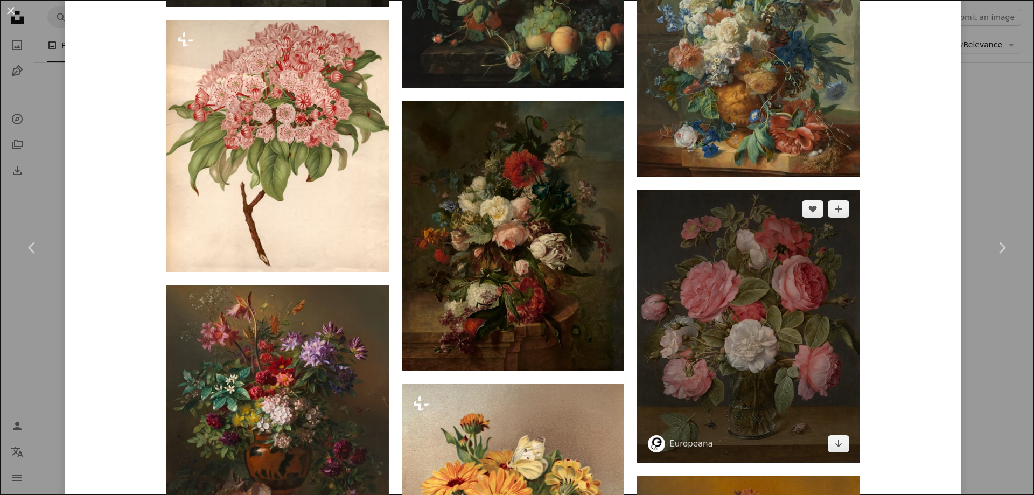
click at [747, 190] on img at bounding box center [748, 327] width 222 height 274
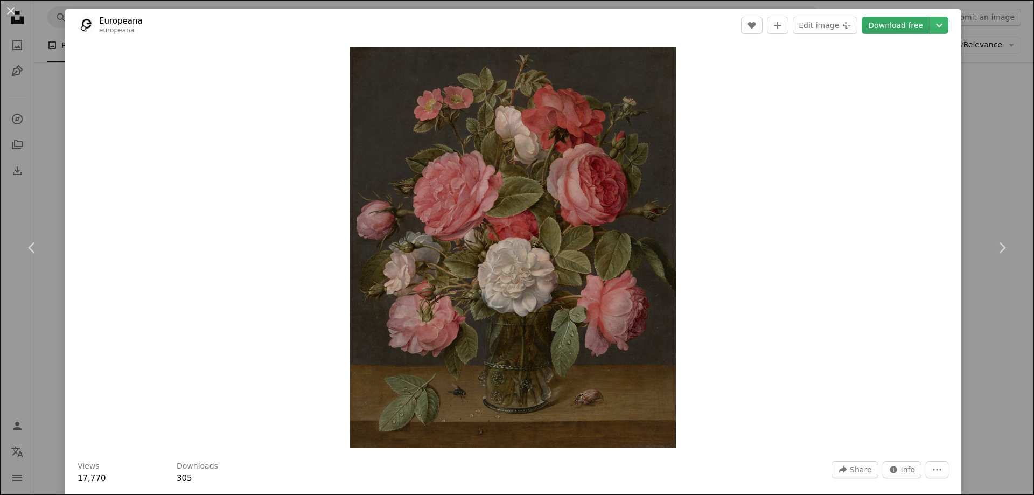
click at [884, 26] on link "Download free" at bounding box center [896, 25] width 68 height 17
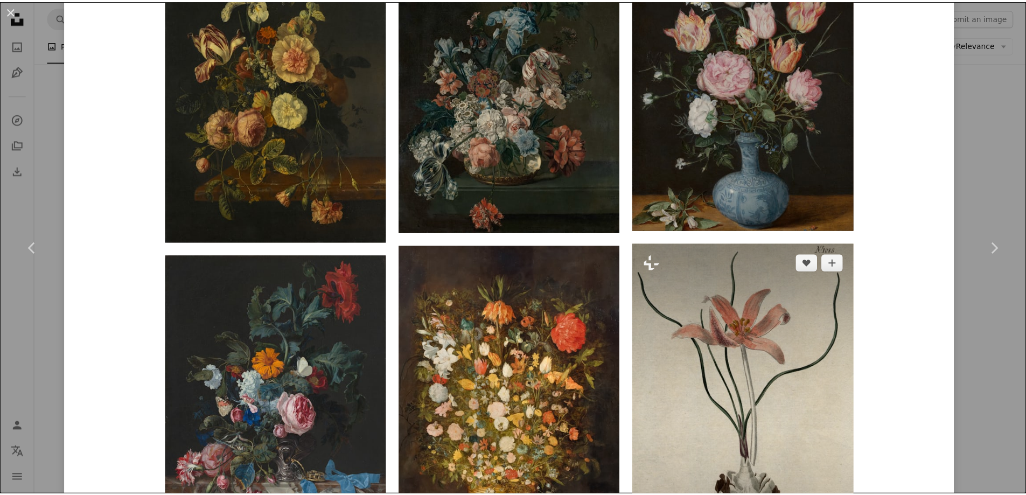
scroll to position [808, 0]
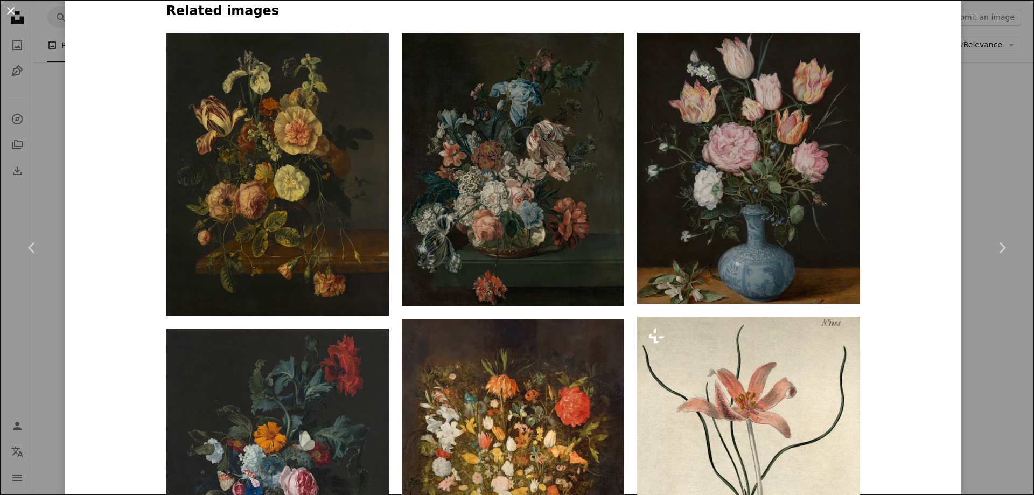
click at [13, 8] on button "An X shape" at bounding box center [10, 10] width 13 height 13
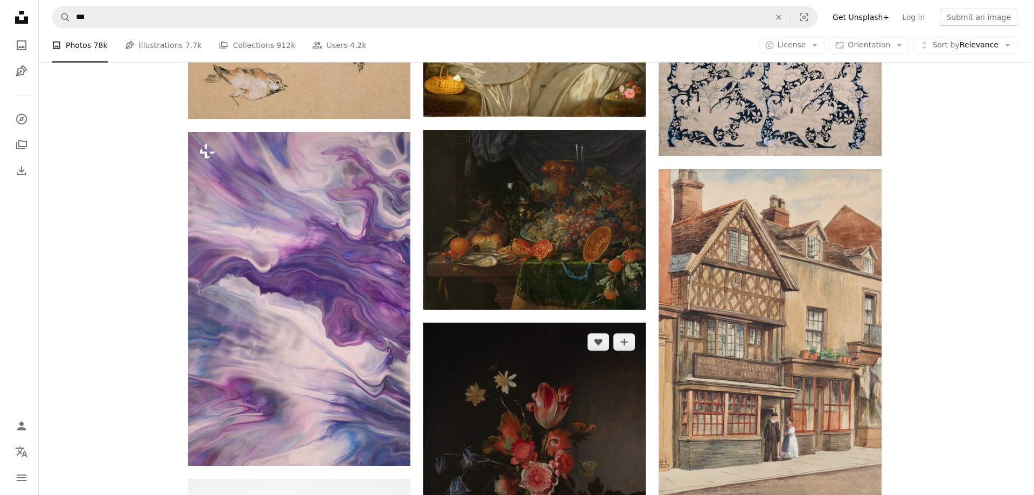
scroll to position [20737, 0]
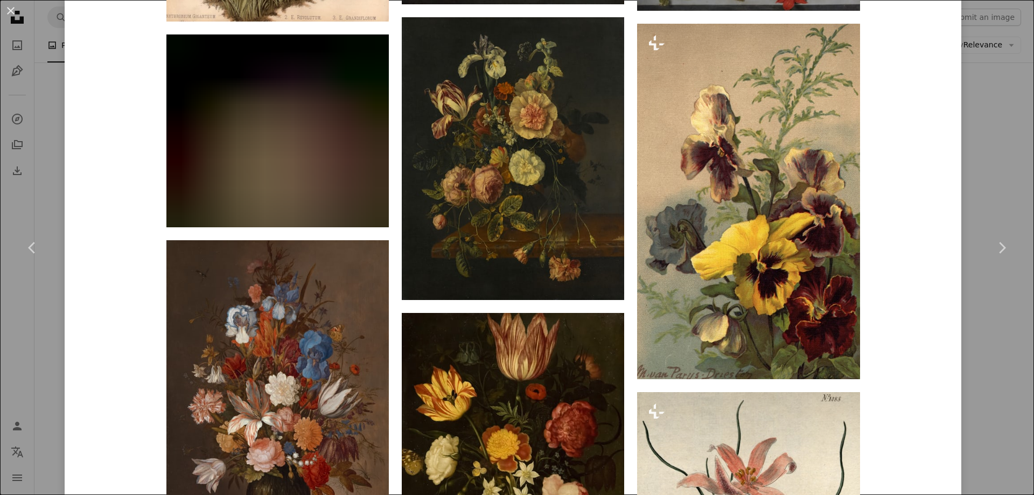
scroll to position [1400, 0]
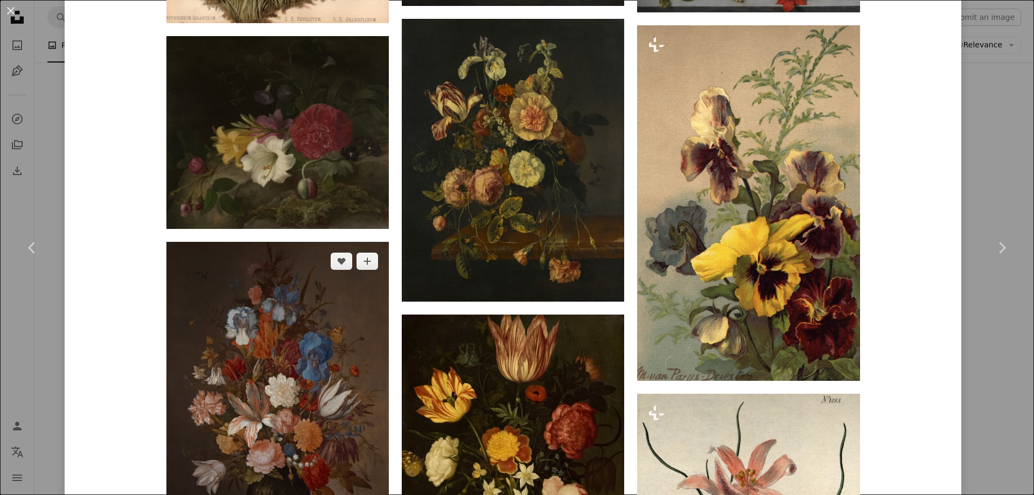
click at [241, 242] on img at bounding box center [277, 394] width 222 height 305
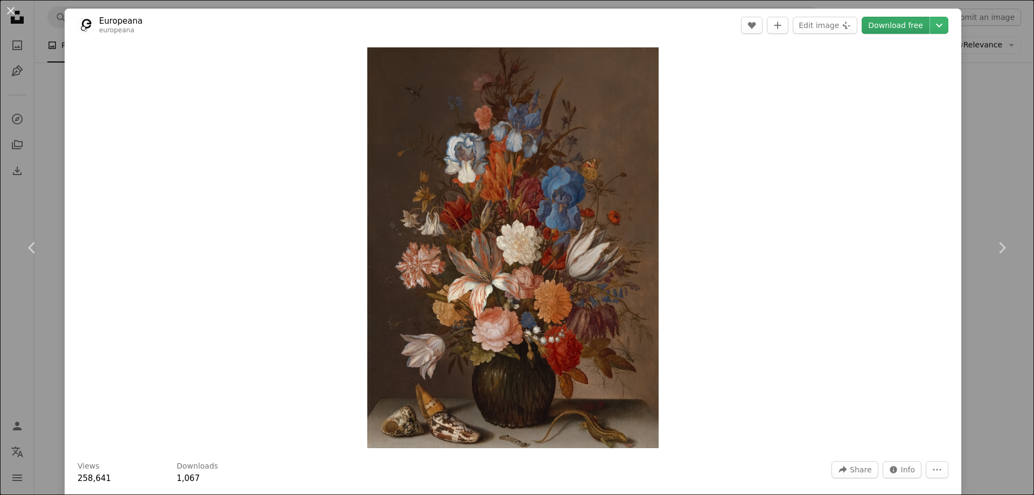
click at [895, 29] on link "Download free" at bounding box center [896, 25] width 68 height 17
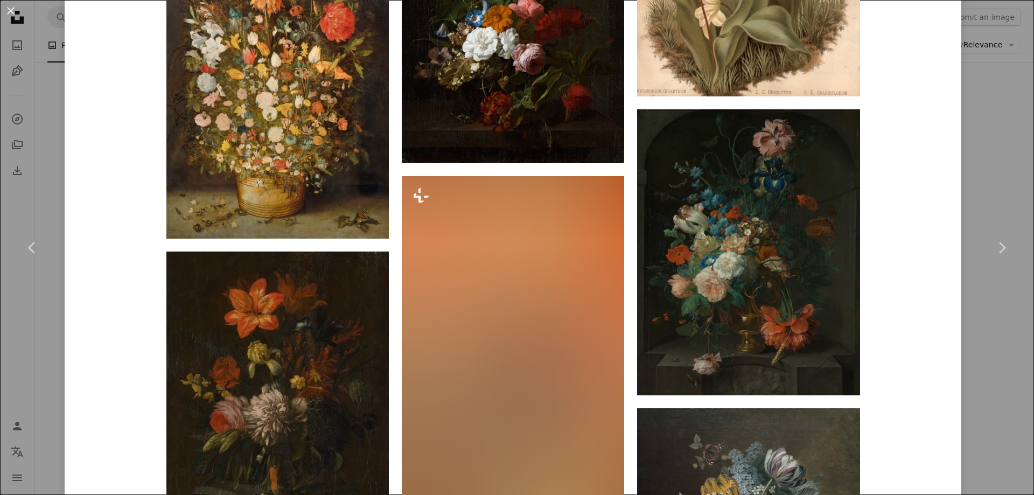
scroll to position [2478, 0]
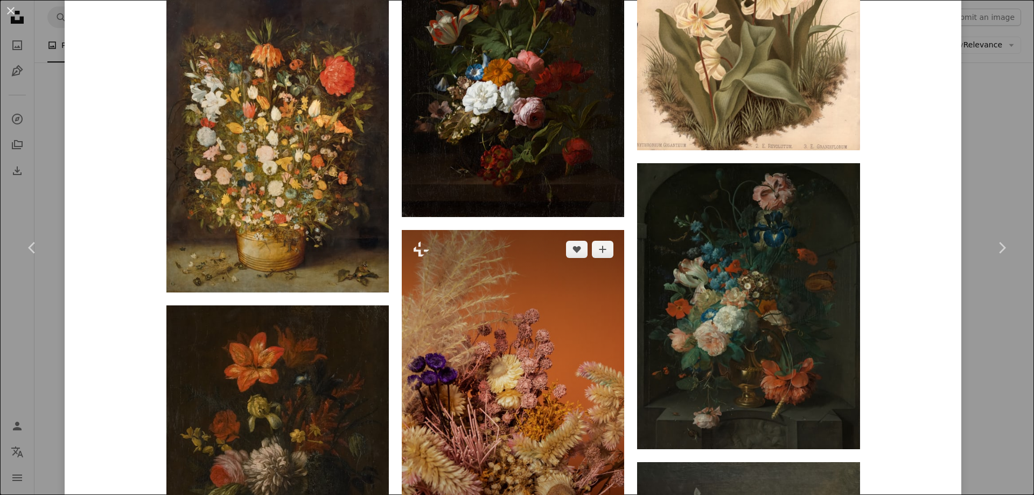
click at [541, 230] on img at bounding box center [513, 397] width 222 height 334
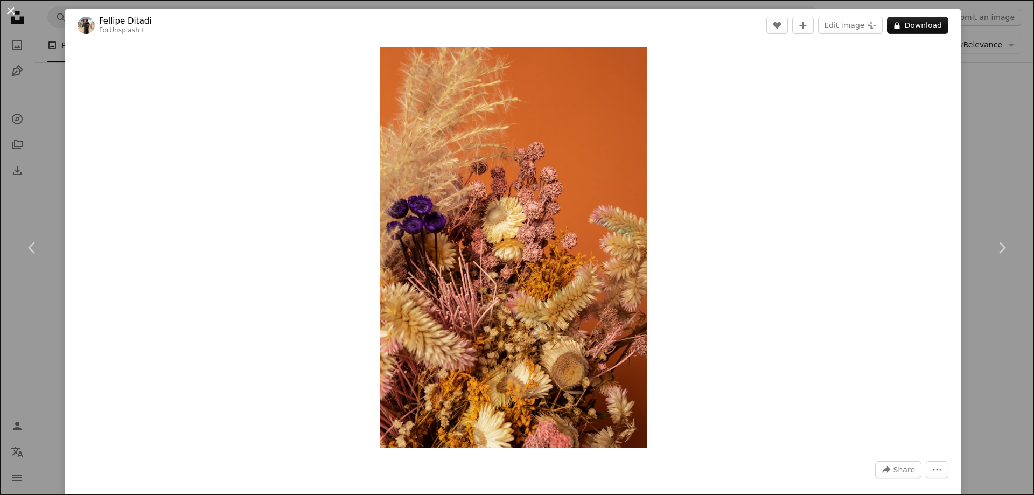
click at [7, 8] on button "An X shape" at bounding box center [10, 10] width 13 height 13
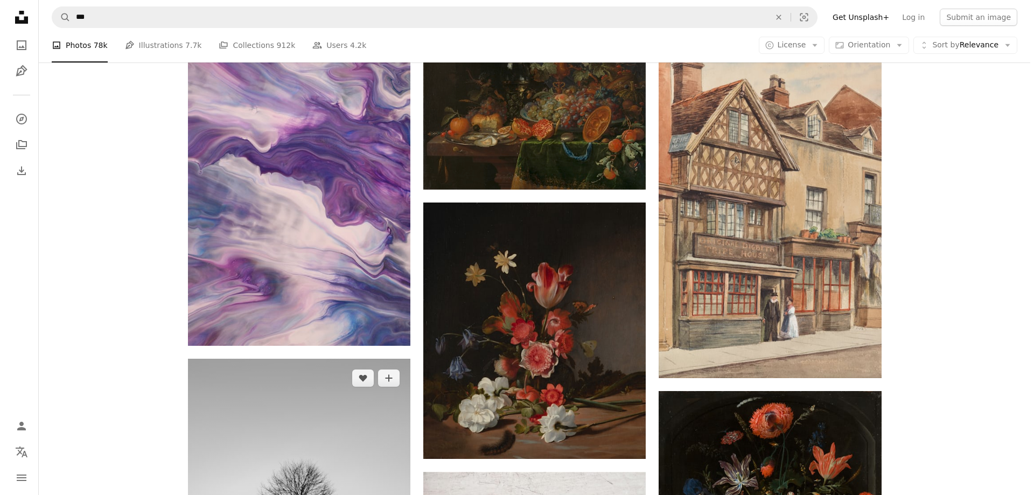
scroll to position [21006, 0]
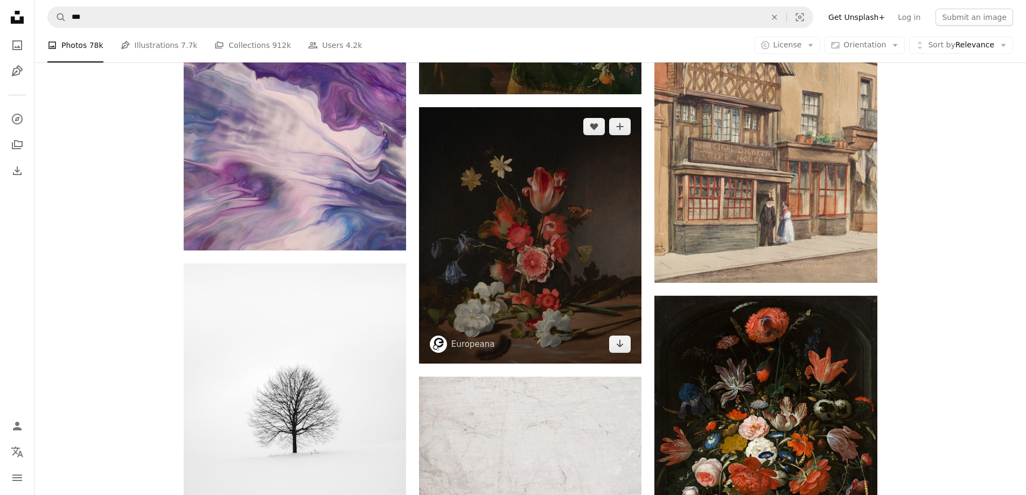
click at [525, 144] on img at bounding box center [530, 235] width 222 height 256
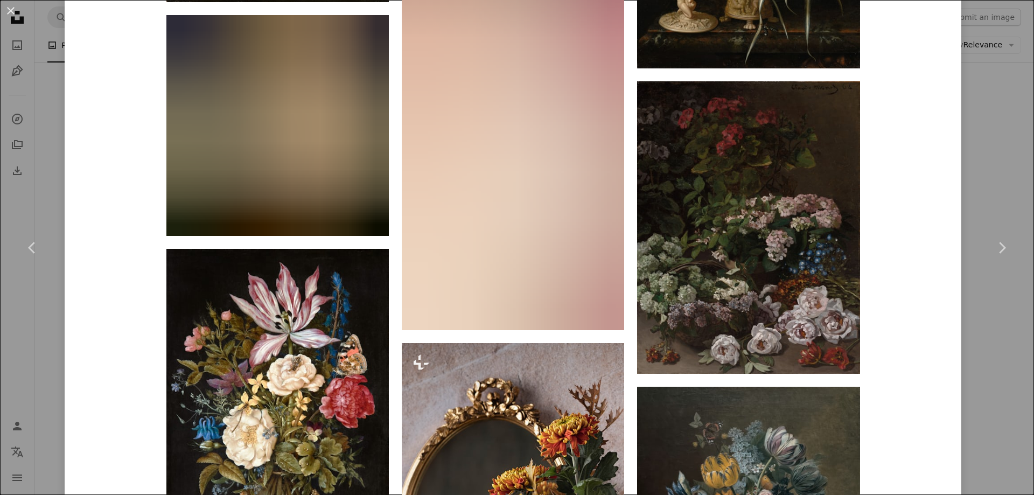
scroll to position [5158, 0]
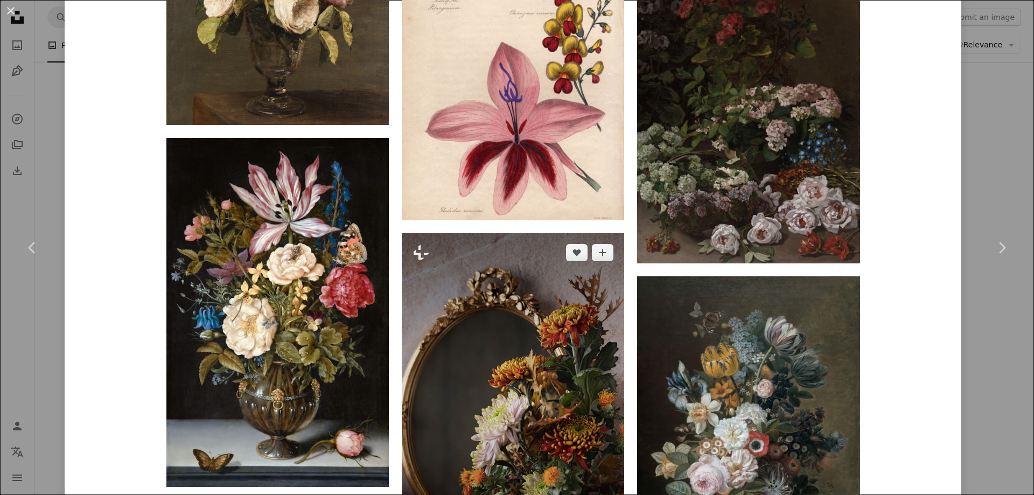
click at [498, 233] on img at bounding box center [513, 400] width 222 height 334
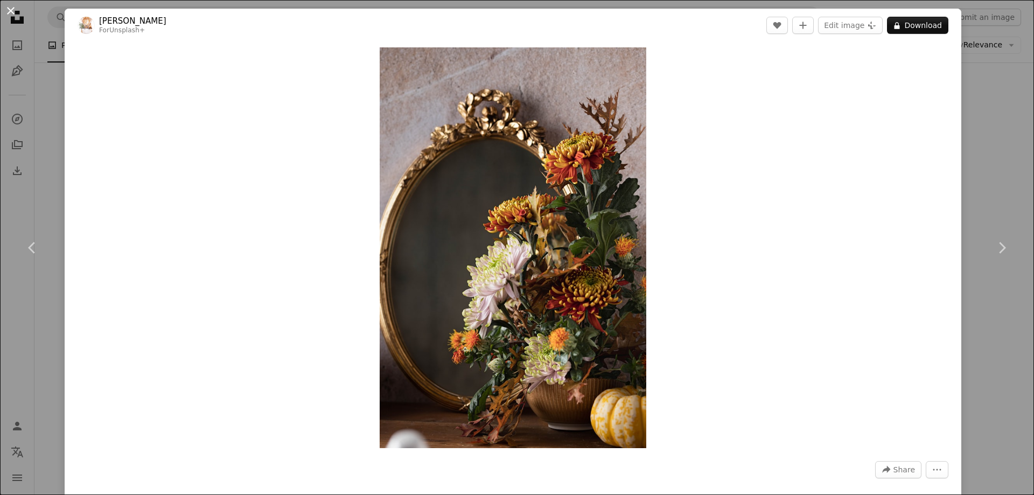
click at [16, 14] on button "An X shape" at bounding box center [10, 10] width 13 height 13
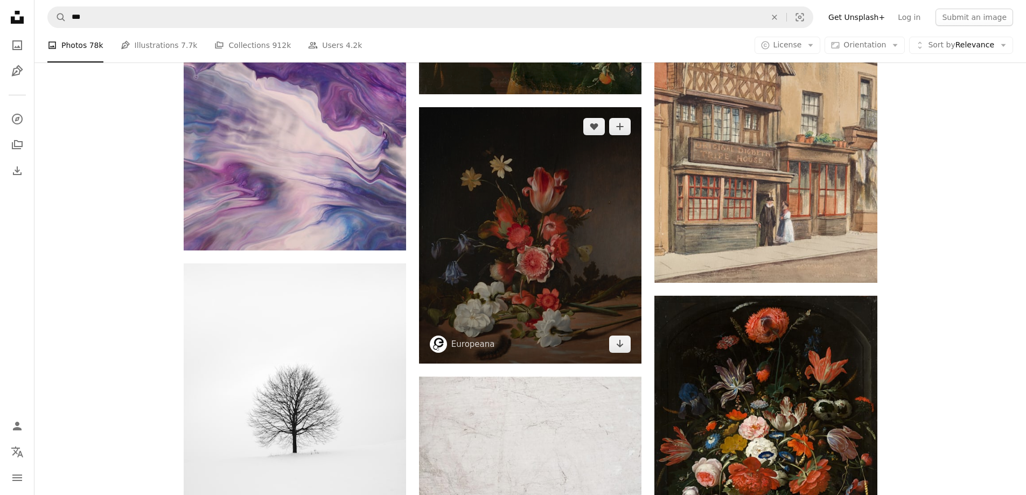
click at [514, 220] on img at bounding box center [530, 235] width 222 height 256
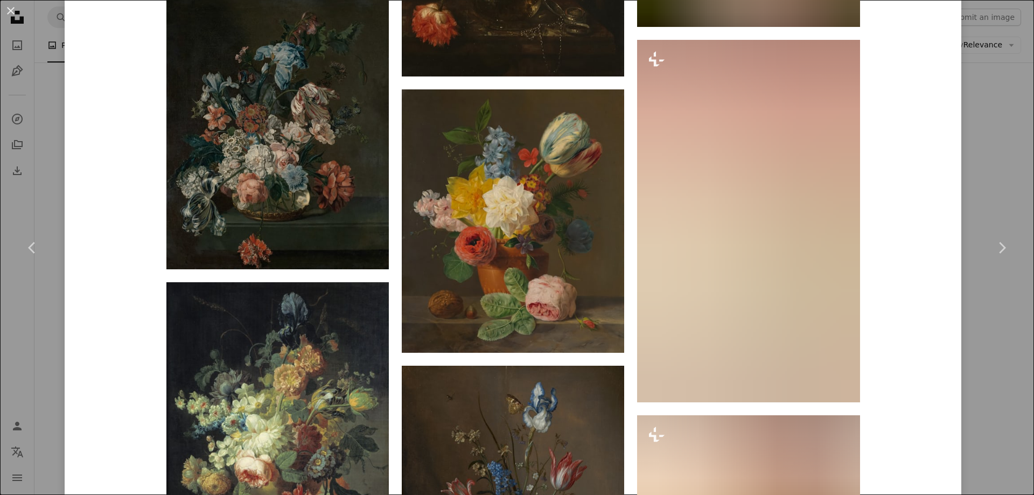
scroll to position [2639, 0]
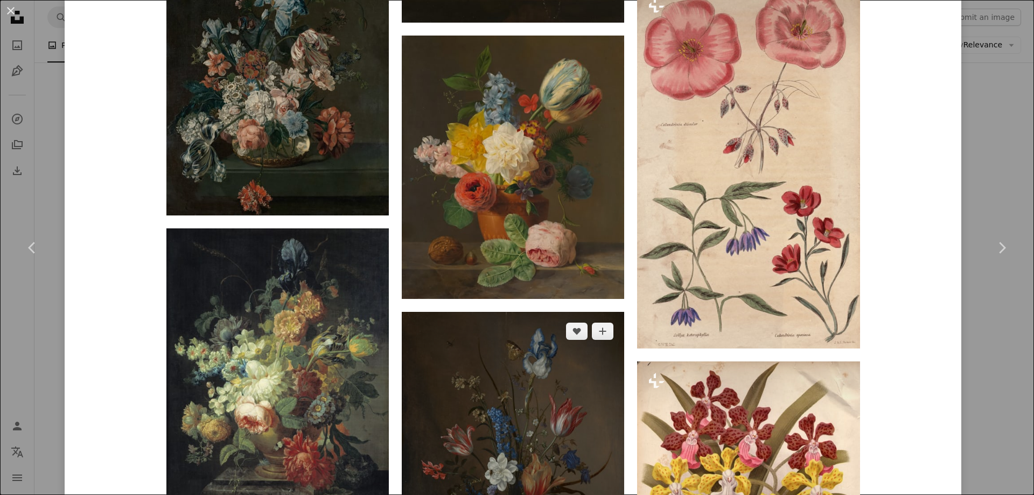
click at [512, 312] on img at bounding box center [513, 452] width 222 height 280
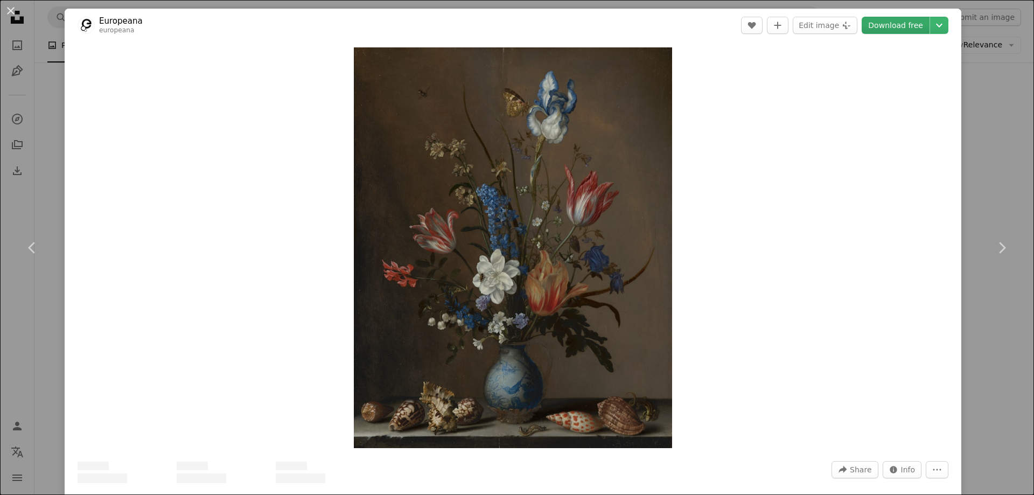
click at [890, 27] on link "Download free" at bounding box center [896, 25] width 68 height 17
